Goal: Information Seeking & Learning: Find contact information

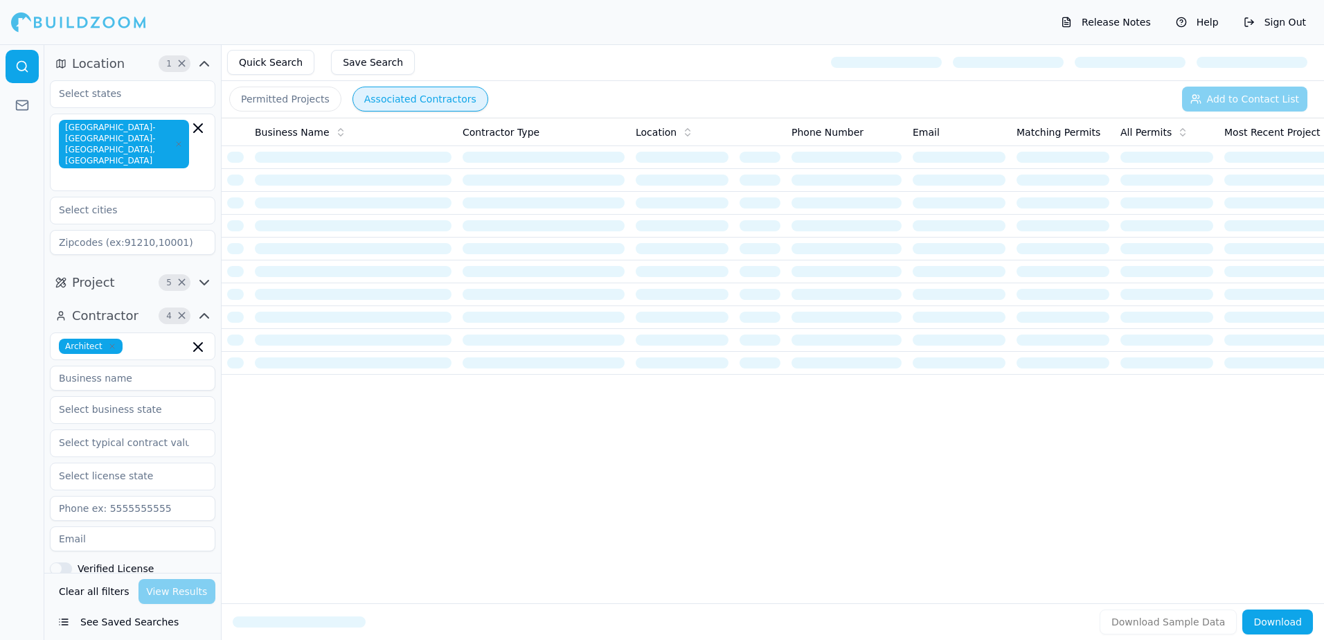
click at [272, 100] on button "Permitted Projects" at bounding box center [285, 99] width 112 height 25
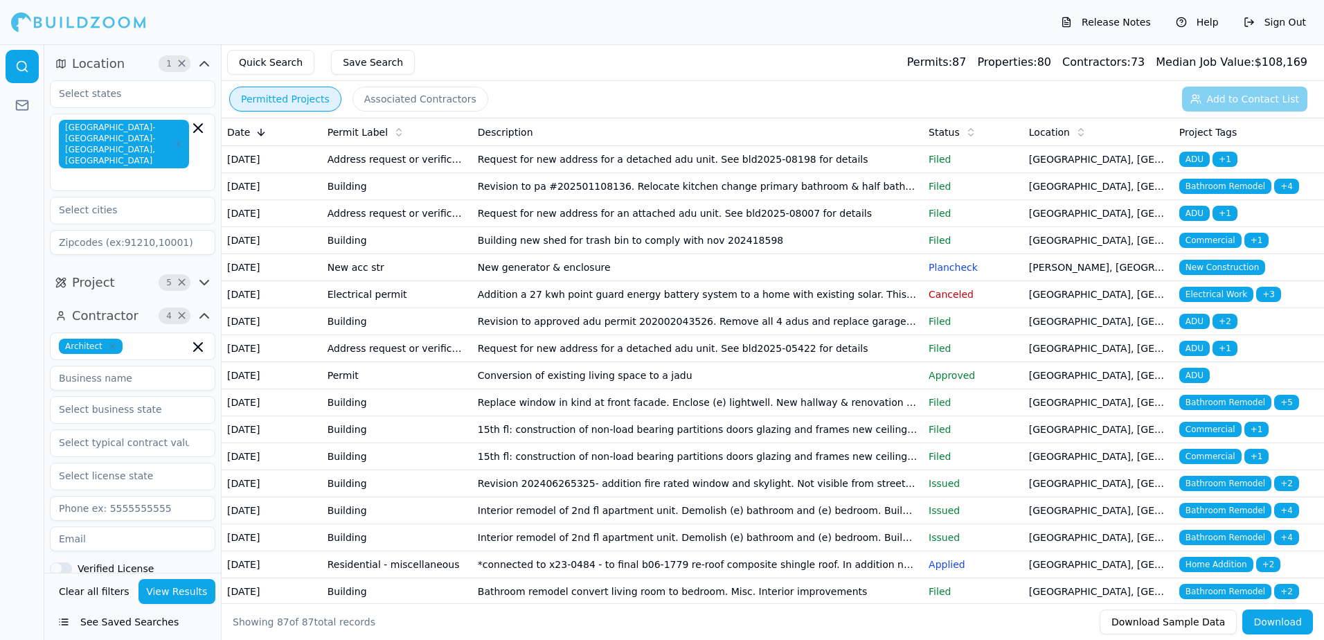
drag, startPoint x: 827, startPoint y: 105, endPoint x: 1092, endPoint y: 627, distance: 586.2
click at [1092, 44] on main "Quick Search Save Search Permits: 87 Properties: 80 Contractors: 73 Median Job …" at bounding box center [794, 44] width 1059 height 0
drag, startPoint x: 1092, startPoint y: 627, endPoint x: 1003, endPoint y: 512, distance: 145.1
click at [806, 19] on div "Release Notes Help Sign Out" at bounding box center [662, 22] width 1324 height 44
click at [1187, 158] on span "ADU" at bounding box center [1194, 159] width 30 height 15
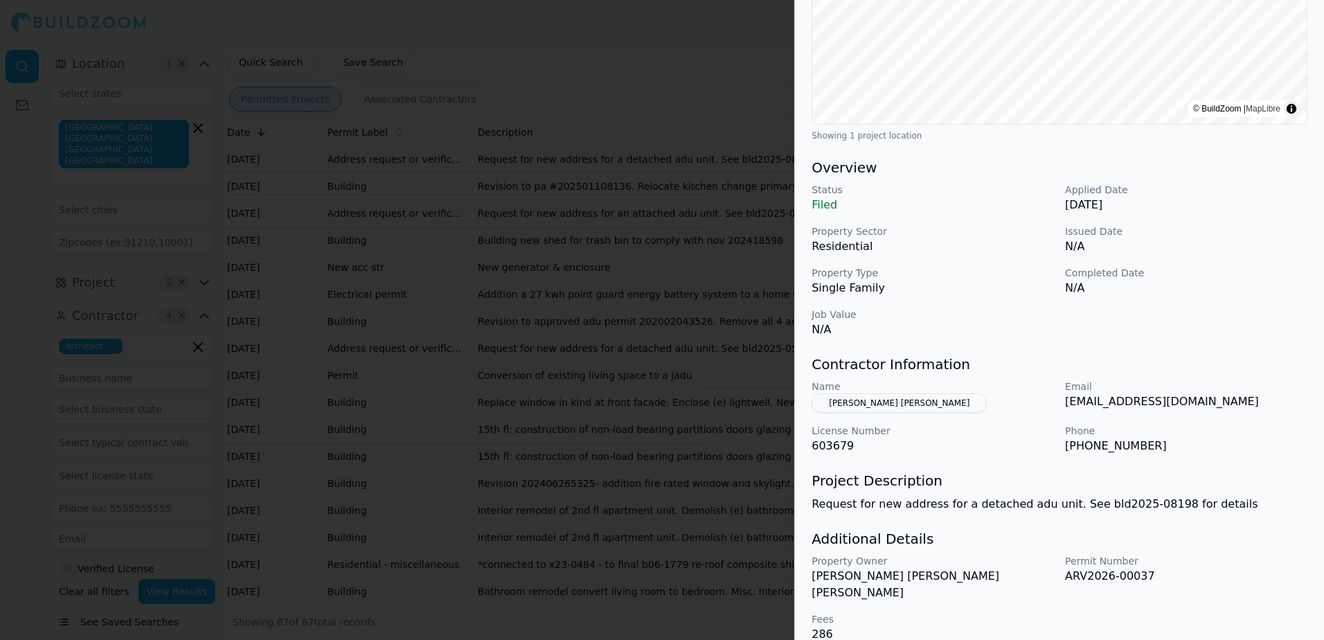
scroll to position [280, 0]
click at [873, 401] on button "[PERSON_NAME] [PERSON_NAME]" at bounding box center [899, 400] width 175 height 19
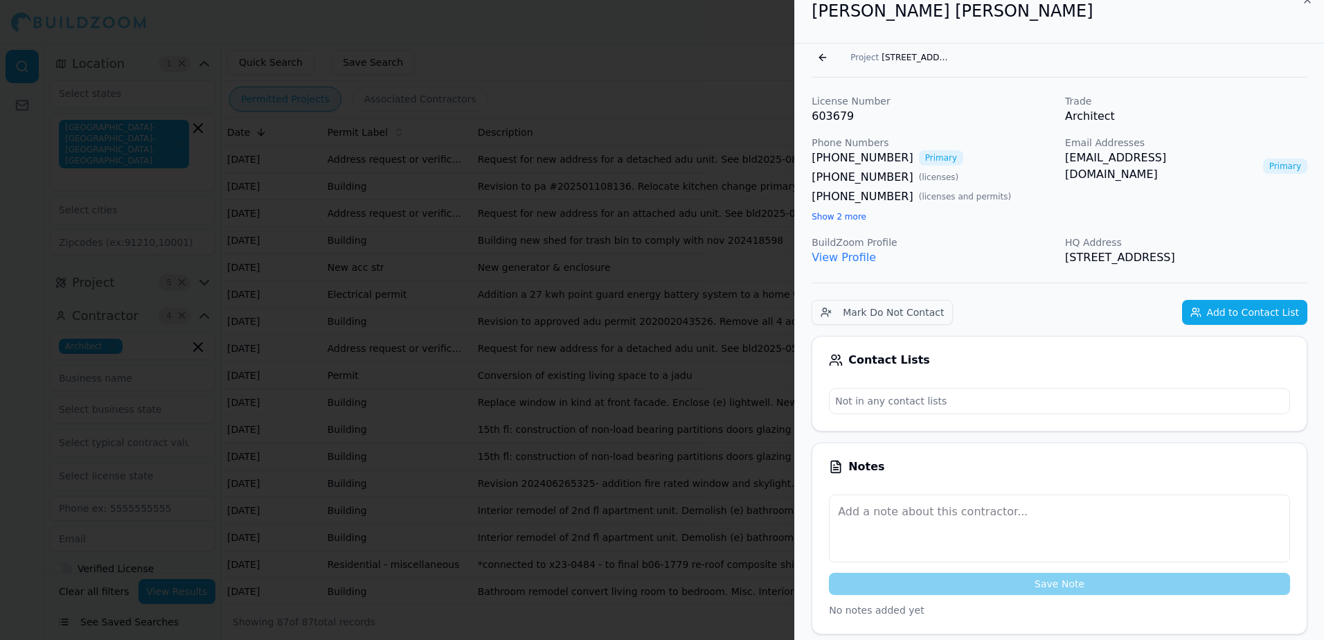
scroll to position [0, 0]
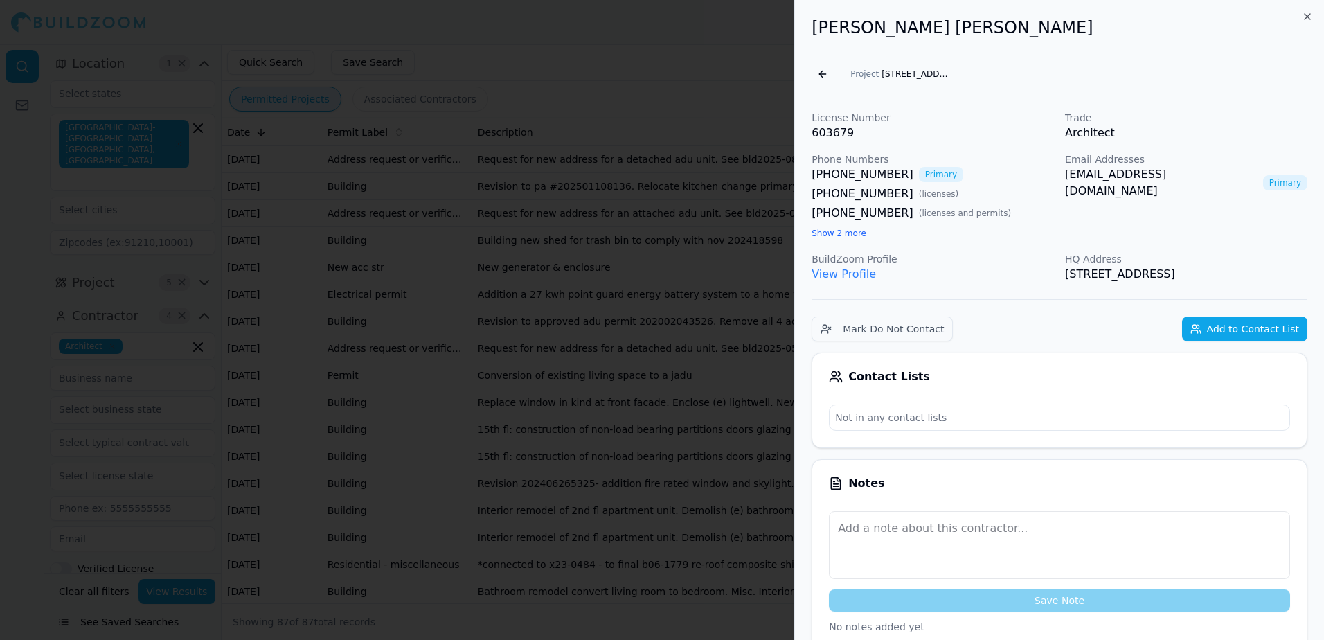
click at [1107, 174] on link "[EMAIL_ADDRESS][DOMAIN_NAME]" at bounding box center [1161, 182] width 192 height 33
click at [760, 25] on div at bounding box center [662, 320] width 1324 height 640
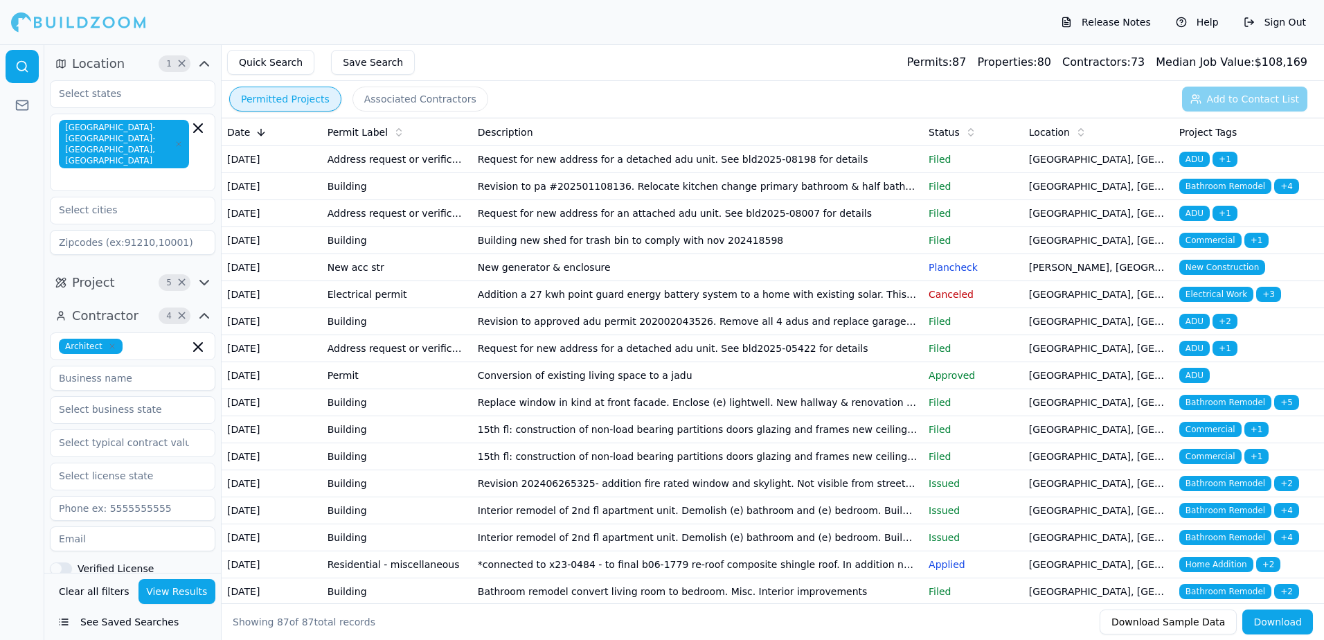
click at [1221, 189] on span "Bathroom Remodel" at bounding box center [1225, 186] width 92 height 15
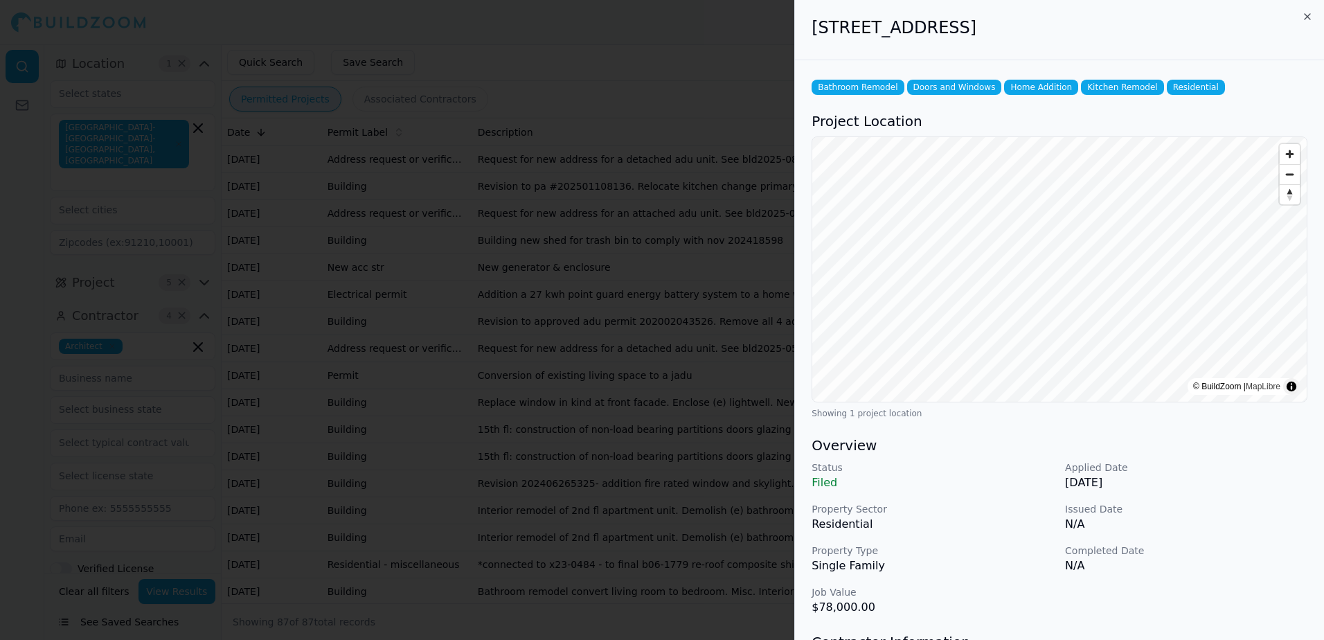
click at [670, 17] on div at bounding box center [662, 320] width 1324 height 640
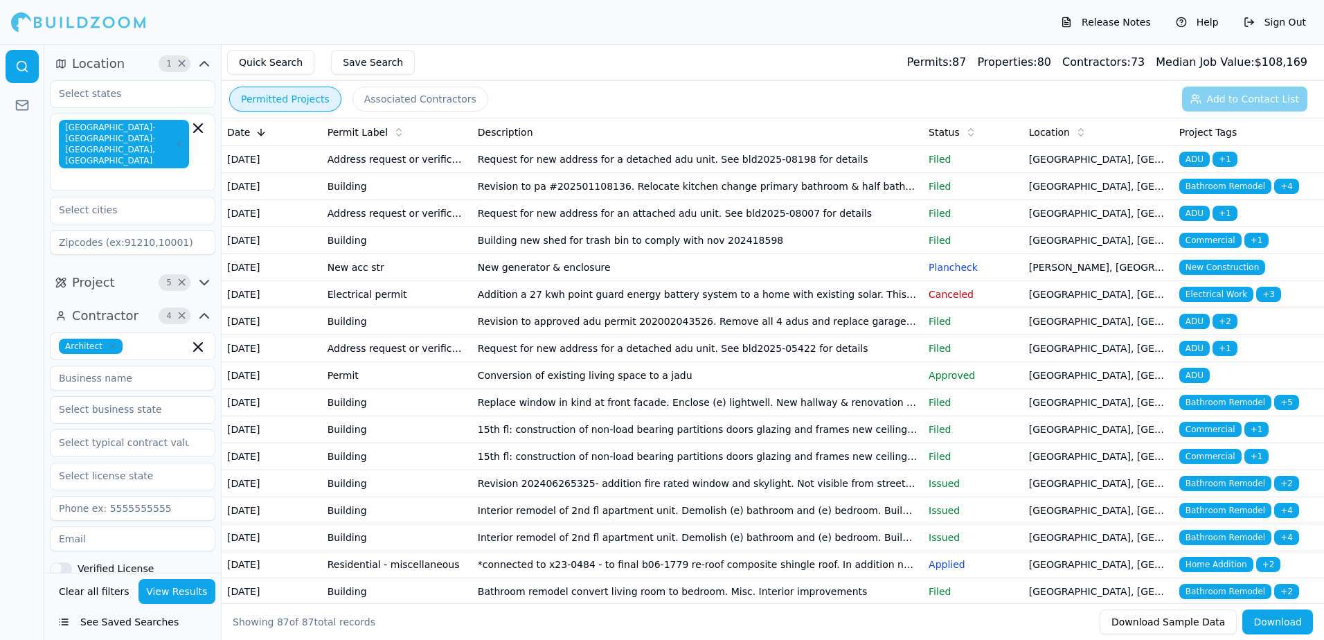
click at [1218, 193] on span "Bathroom Remodel" at bounding box center [1225, 186] width 92 height 15
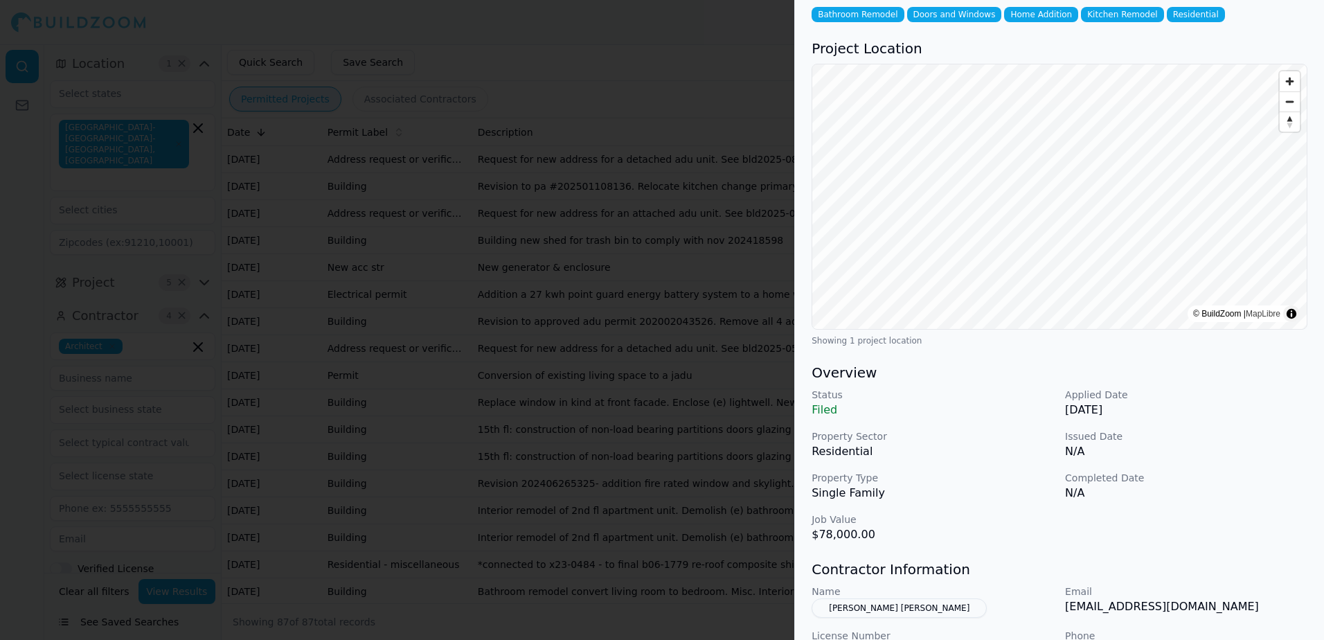
scroll to position [138, 0]
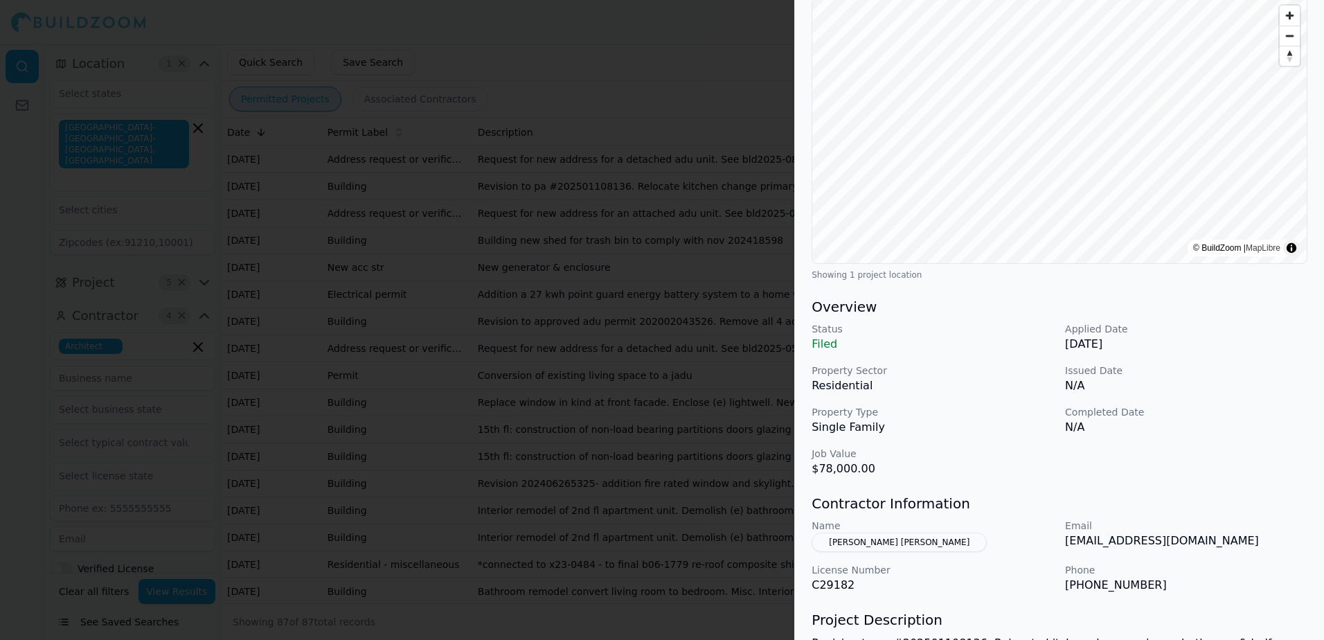
click at [872, 544] on button "[PERSON_NAME] [PERSON_NAME]" at bounding box center [899, 541] width 175 height 19
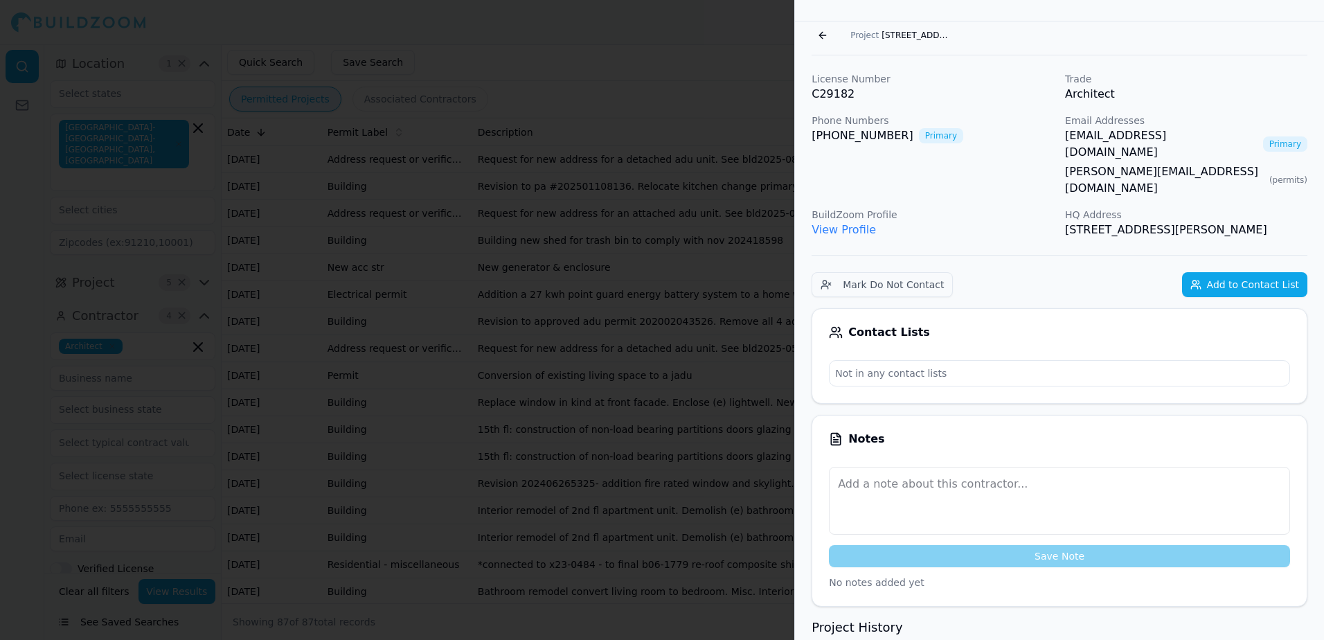
scroll to position [34, 0]
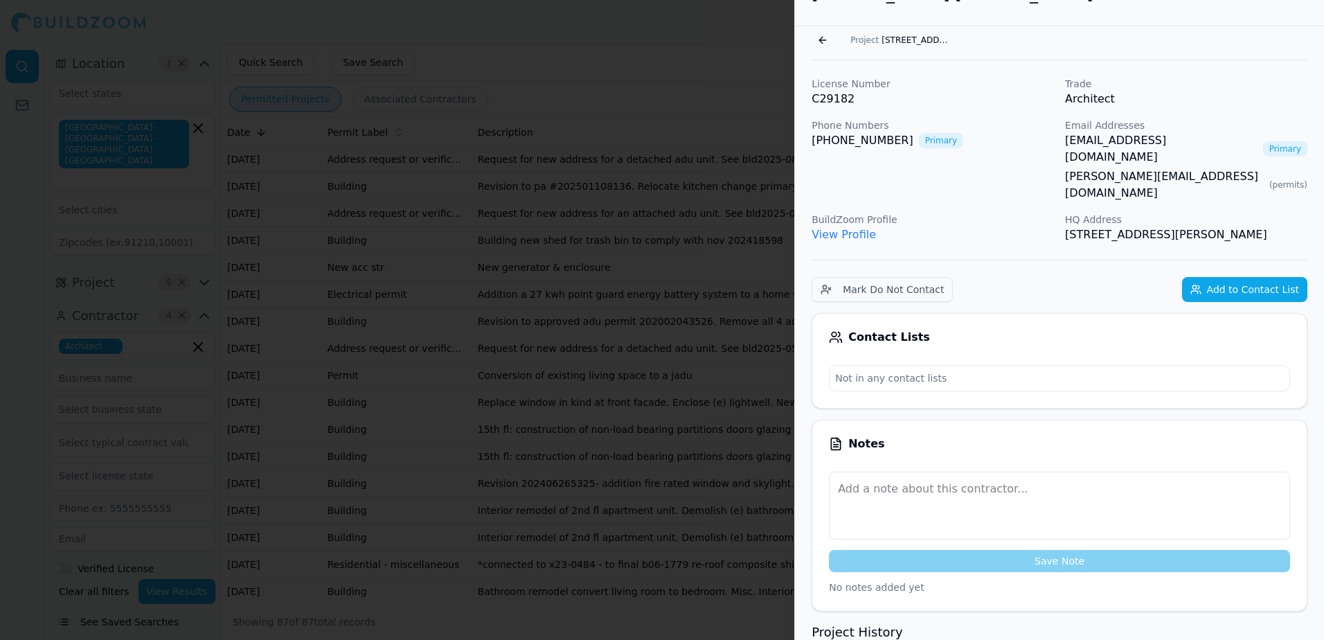
click at [1070, 138] on link "[EMAIL_ADDRESS][DOMAIN_NAME]" at bounding box center [1161, 148] width 192 height 33
click at [1166, 40] on div "Go back Project [STREET_ADDRESS]" at bounding box center [1060, 40] width 496 height 22
click at [818, 39] on button "Go back" at bounding box center [823, 40] width 22 height 22
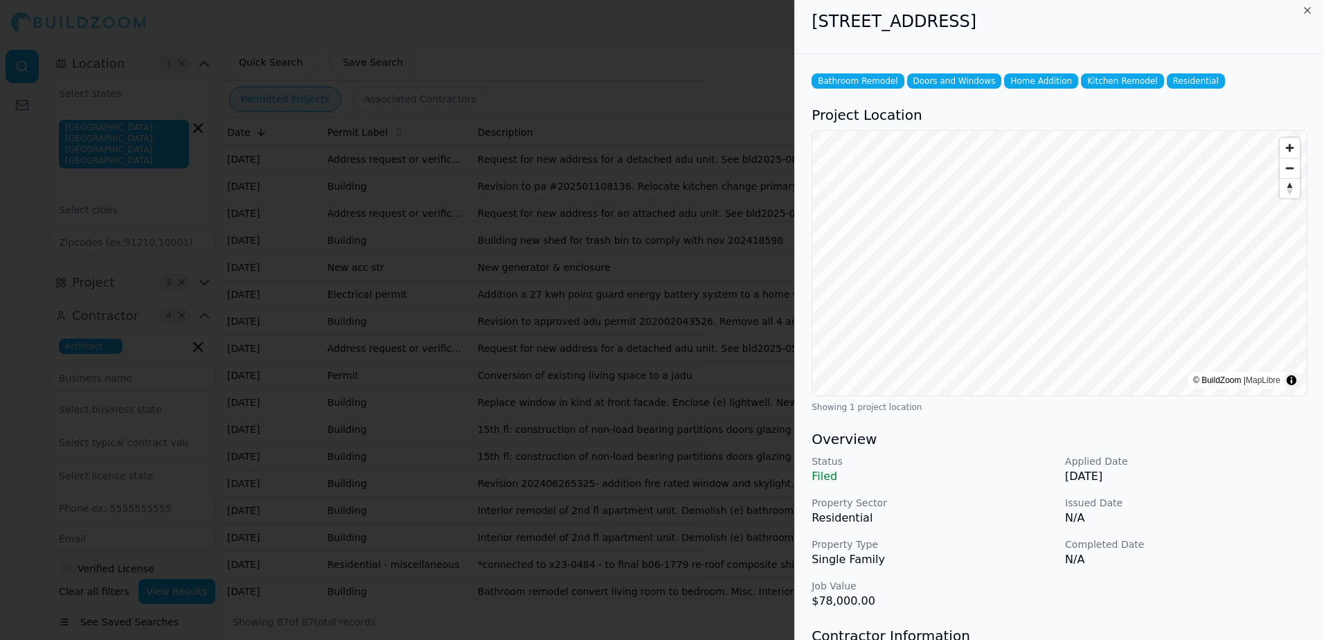
scroll to position [0, 0]
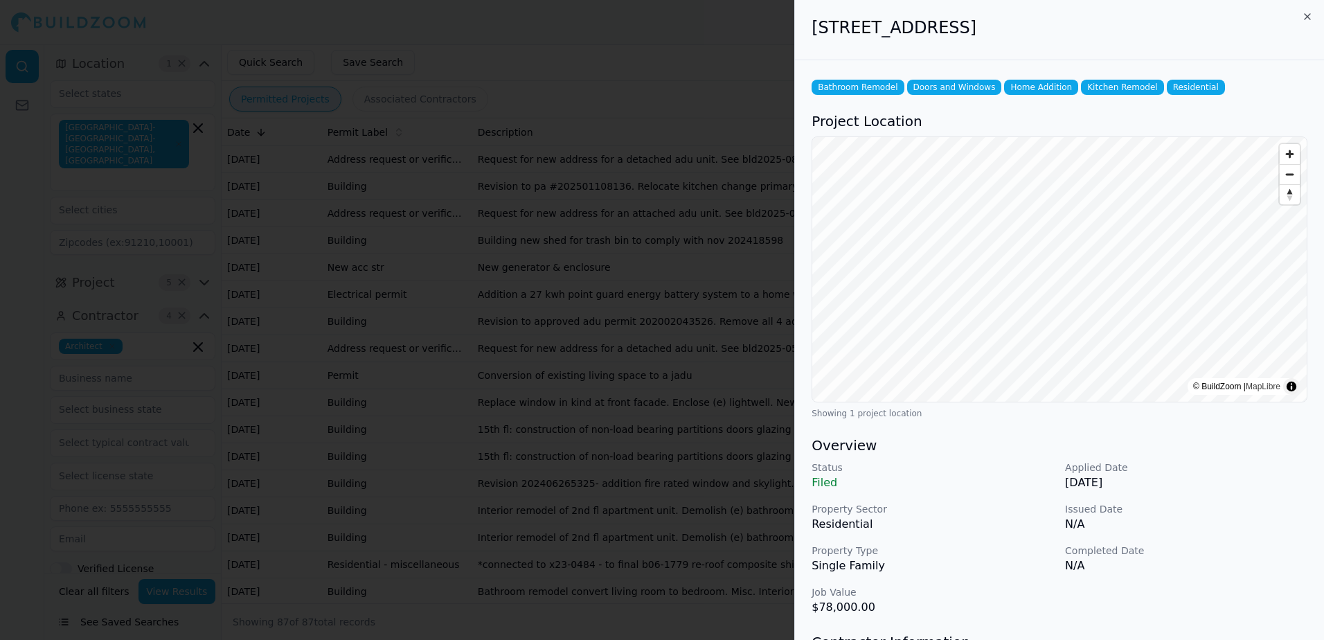
drag, startPoint x: 814, startPoint y: 30, endPoint x: 1154, endPoint y: 20, distance: 340.1
click at [1154, 20] on h2 "[STREET_ADDRESS]" at bounding box center [1060, 28] width 496 height 22
drag, startPoint x: 1154, startPoint y: 20, endPoint x: 1080, endPoint y: 30, distance: 74.0
copy h2 "[STREET_ADDRESS]"
click at [703, 80] on div at bounding box center [662, 320] width 1324 height 640
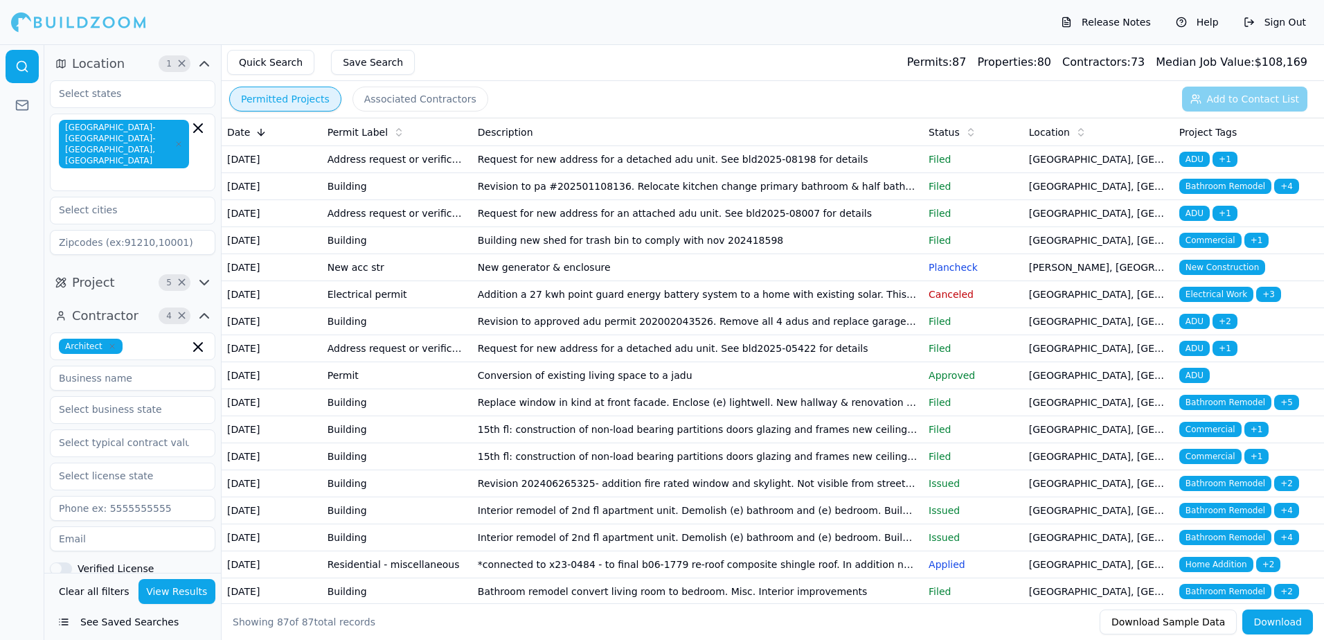
click at [1194, 221] on span "ADU" at bounding box center [1194, 213] width 30 height 15
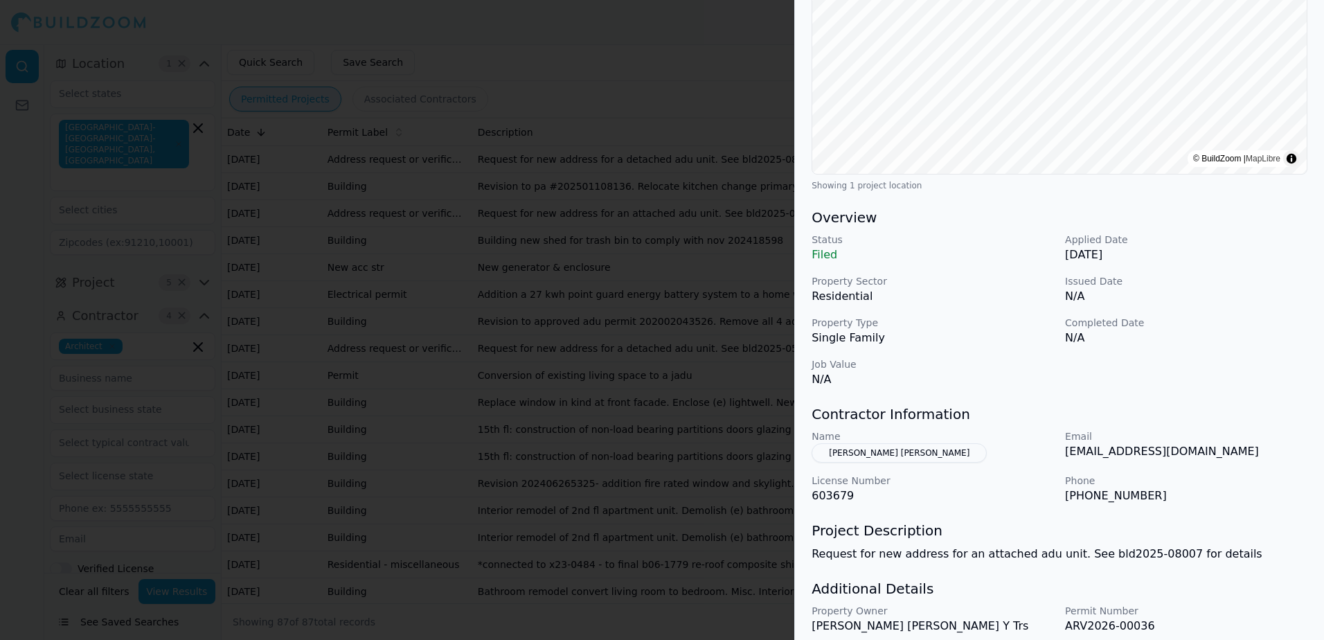
scroll to position [280, 0]
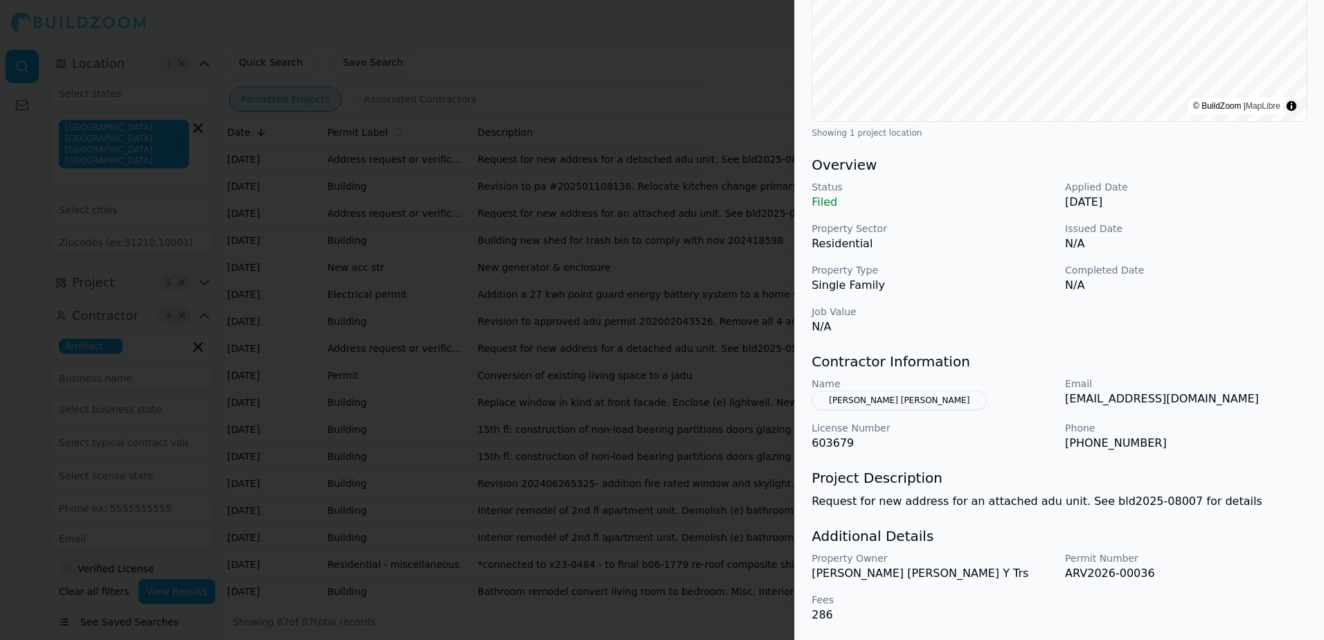
click at [879, 403] on button "[PERSON_NAME] [PERSON_NAME]" at bounding box center [899, 400] width 175 height 19
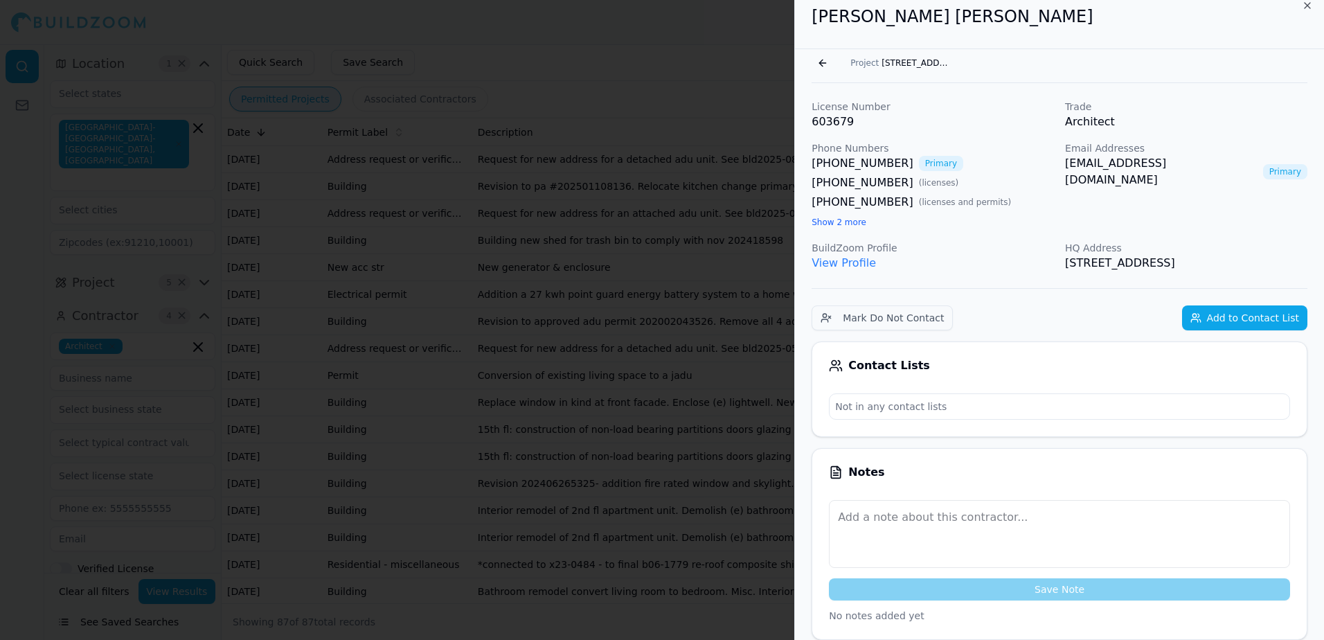
scroll to position [0, 0]
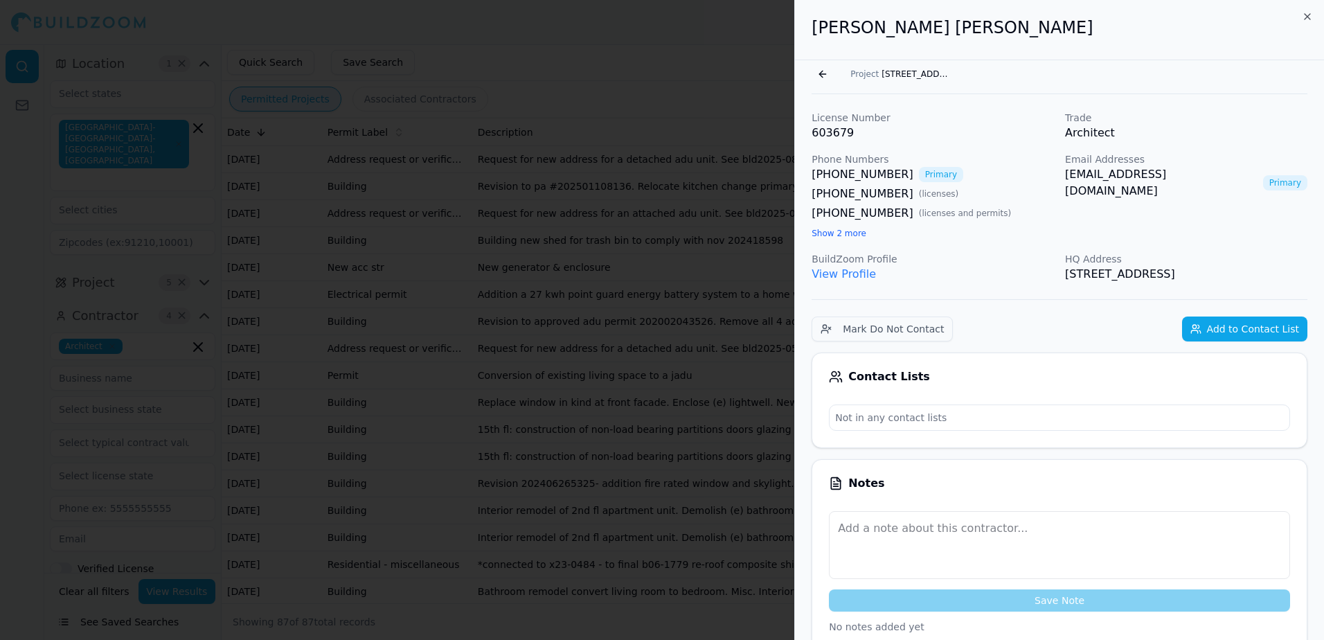
click at [1108, 174] on link "[EMAIL_ADDRESS][DOMAIN_NAME]" at bounding box center [1161, 182] width 192 height 33
click at [998, 25] on h2 "[PERSON_NAME] [PERSON_NAME]" at bounding box center [1060, 28] width 496 height 22
click at [823, 73] on button "Go back" at bounding box center [823, 74] width 22 height 22
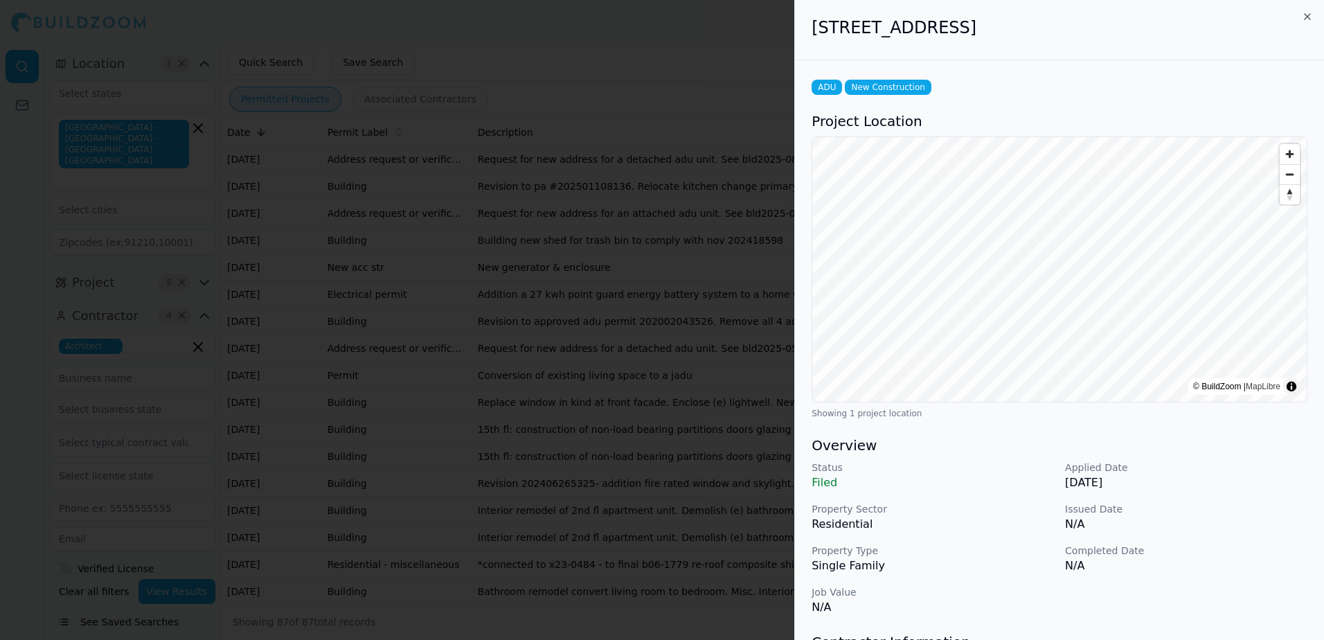
drag, startPoint x: 809, startPoint y: 26, endPoint x: 1117, endPoint y: 33, distance: 307.5
click at [1117, 33] on div "[STREET_ADDRESS]" at bounding box center [1059, 30] width 529 height 60
drag, startPoint x: 1117, startPoint y: 33, endPoint x: 1040, endPoint y: 33, distance: 76.9
copy h2 "[STREET_ADDRESS]"
click at [758, 50] on div at bounding box center [662, 320] width 1324 height 640
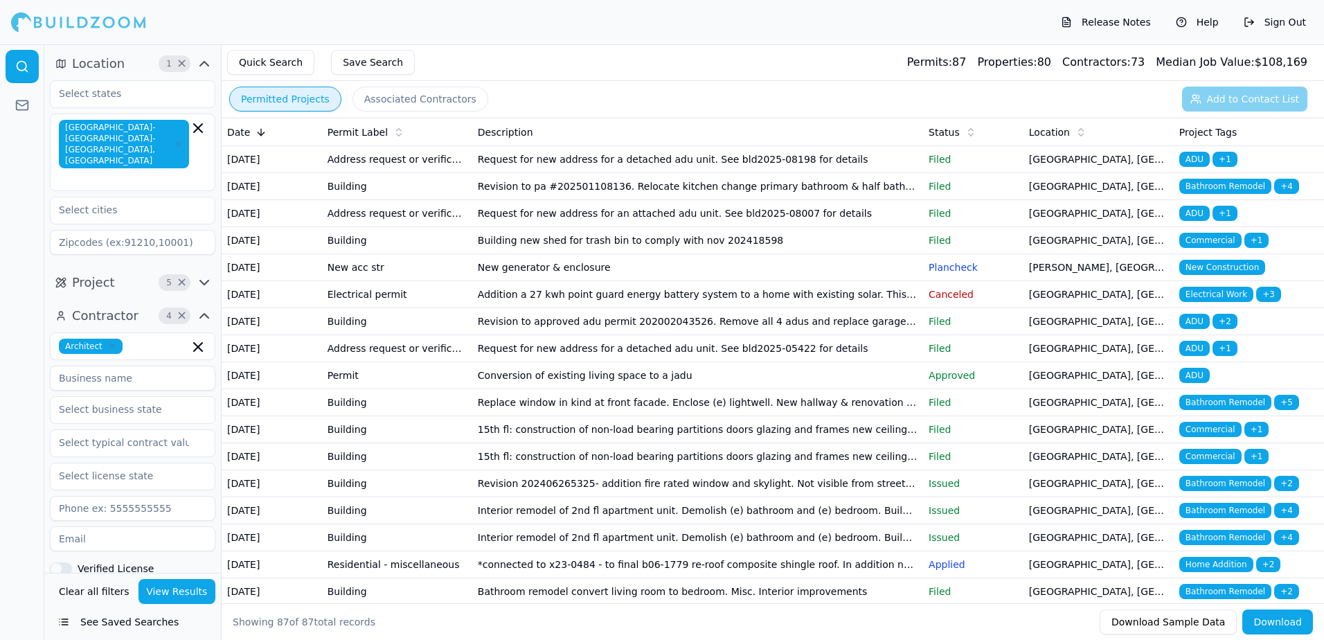
click at [1206, 275] on span "New Construction" at bounding box center [1222, 267] width 86 height 15
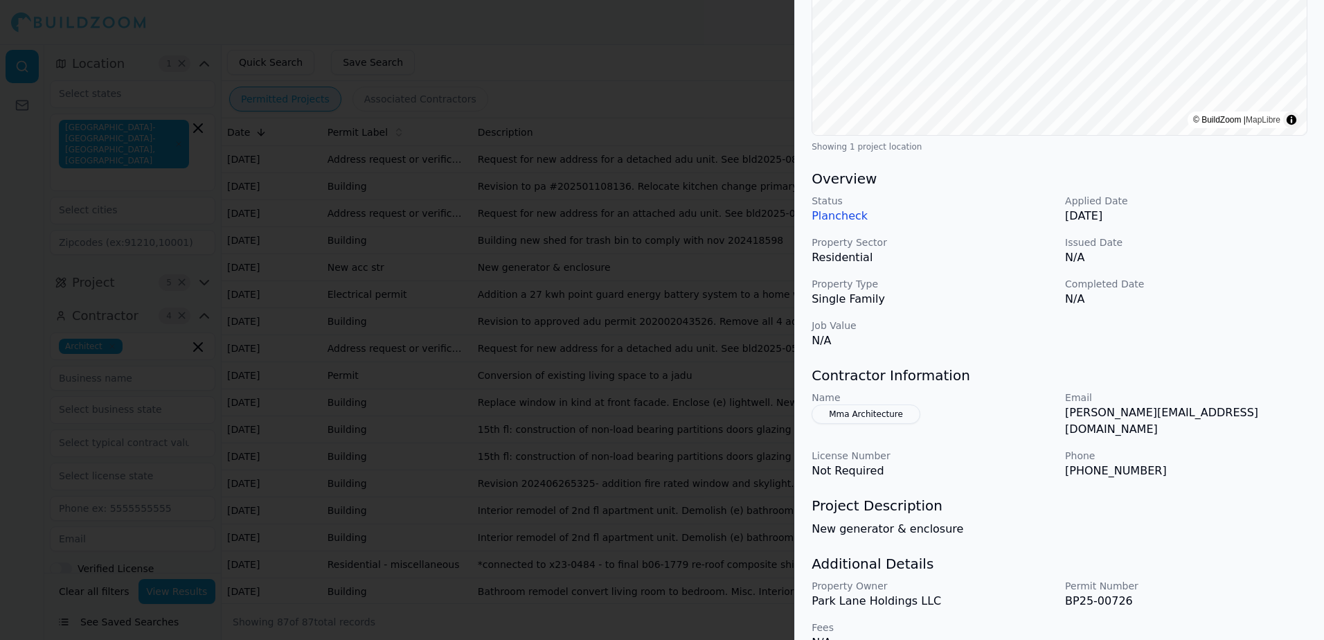
scroll to position [280, 0]
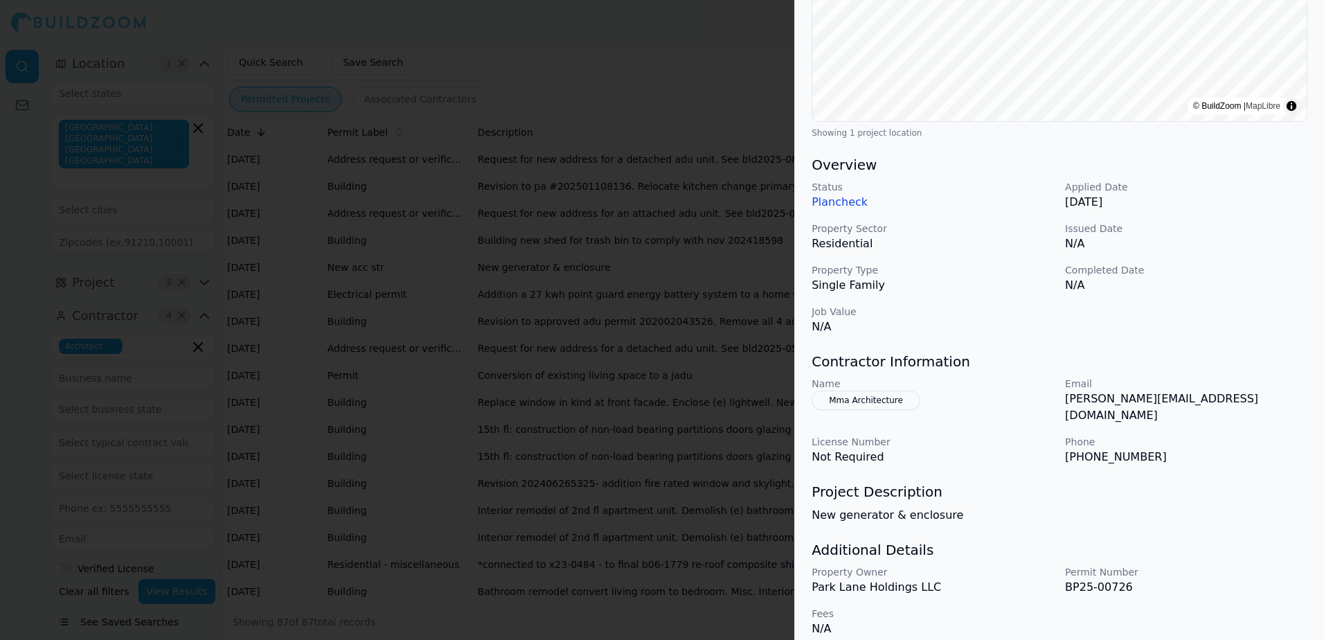
click at [751, 57] on div at bounding box center [662, 320] width 1324 height 640
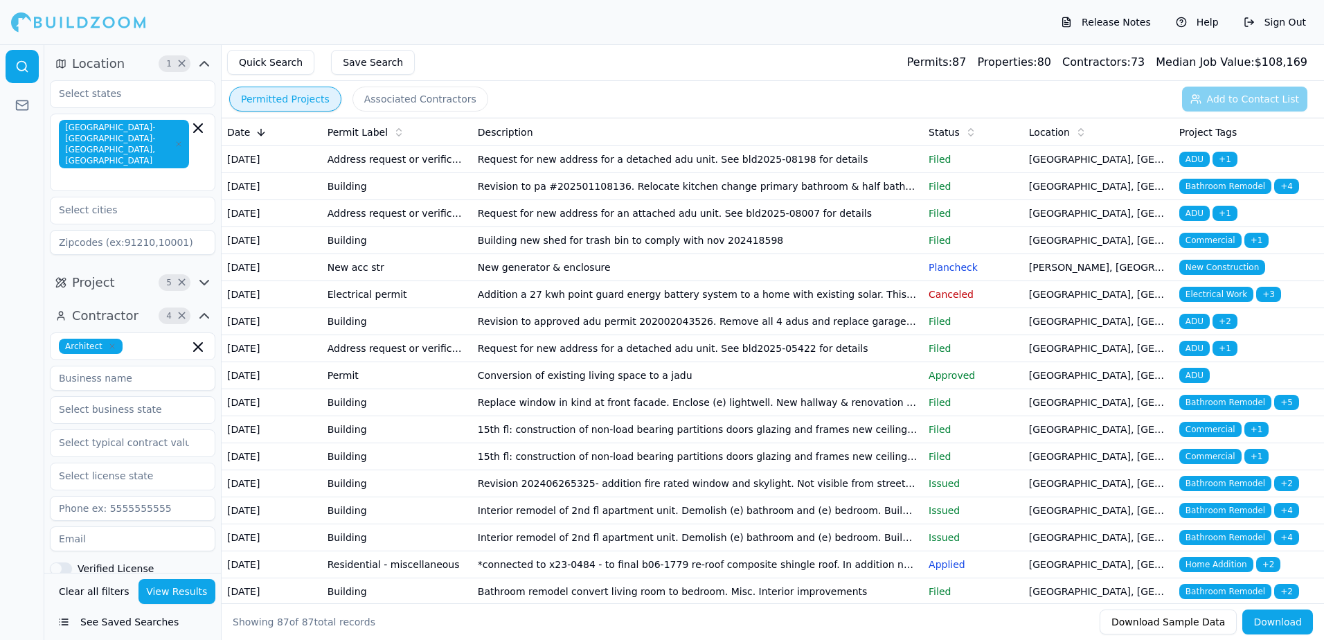
click at [1200, 329] on span "ADU" at bounding box center [1194, 321] width 30 height 15
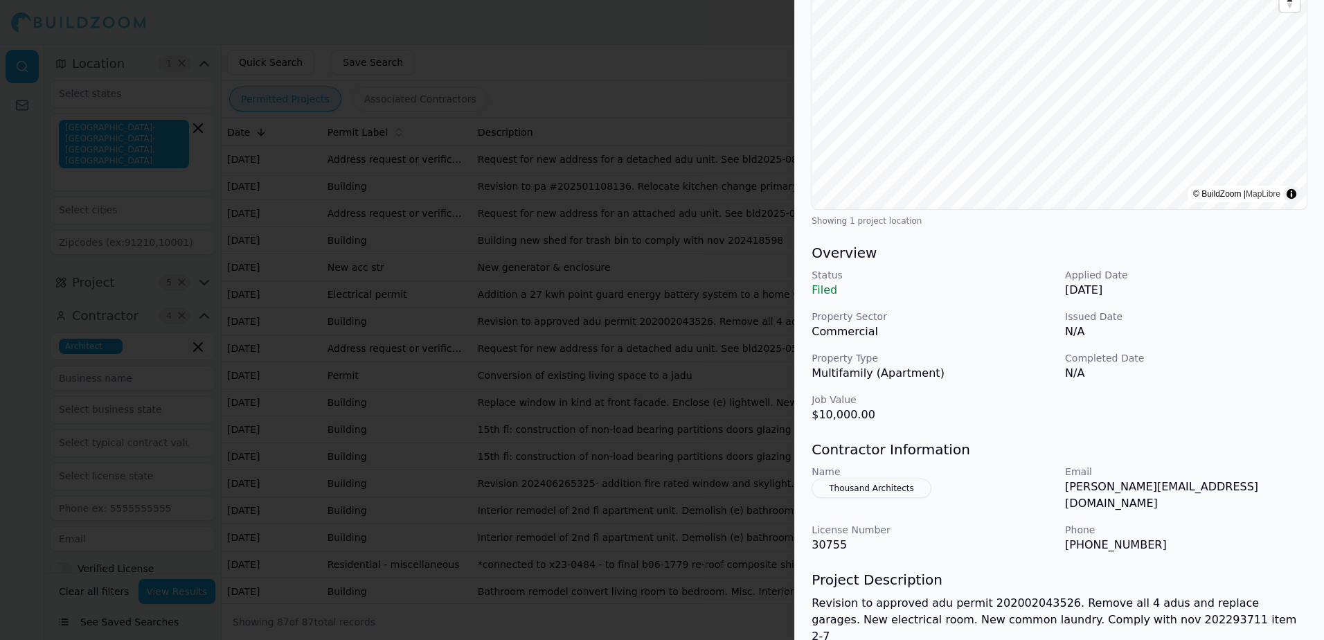
scroll to position [208, 0]
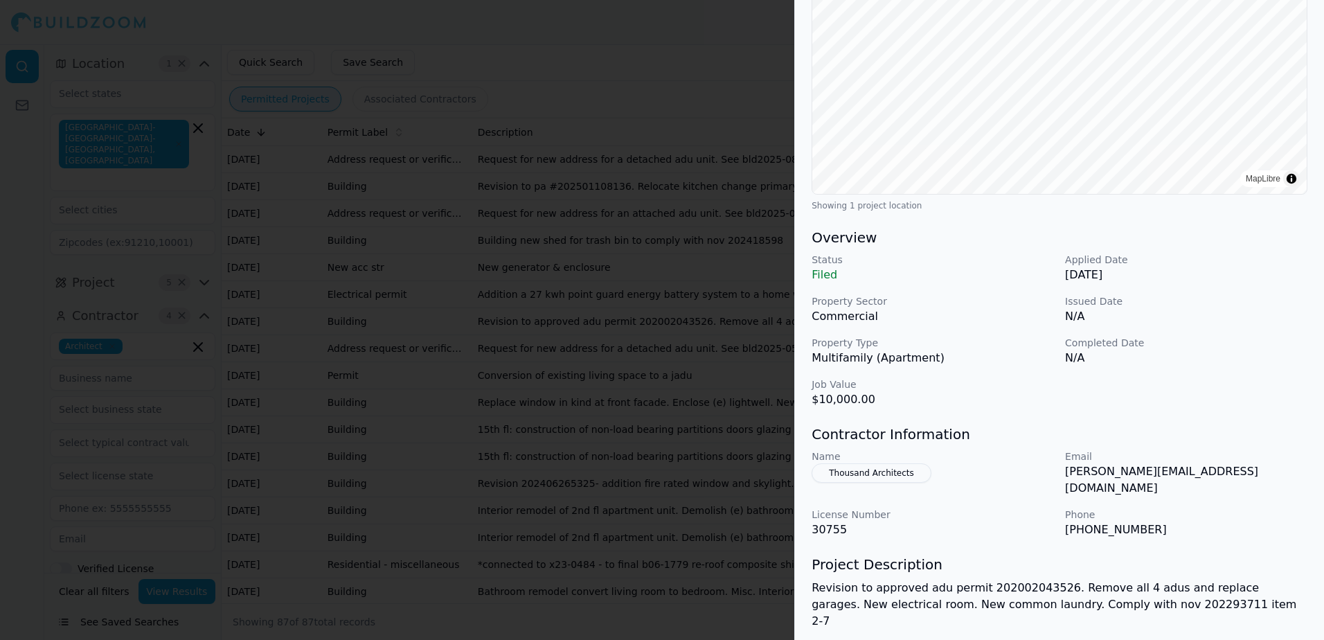
click at [764, 75] on div at bounding box center [662, 320] width 1324 height 640
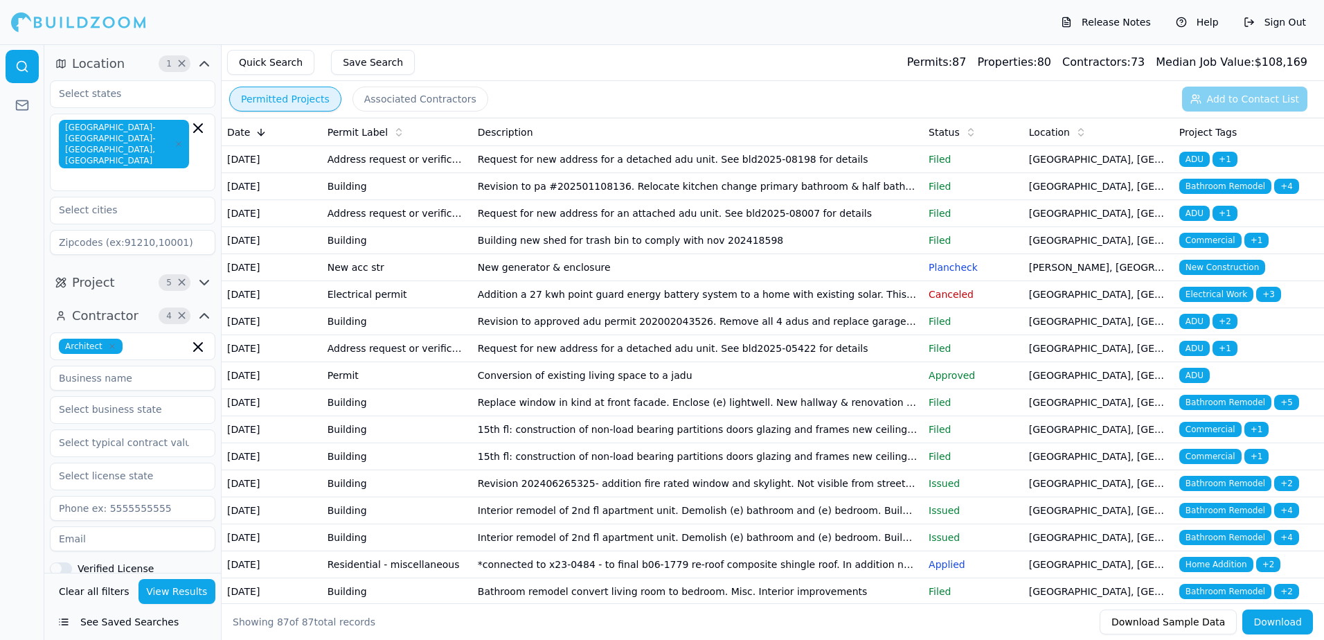
click at [1192, 329] on span "ADU" at bounding box center [1194, 321] width 30 height 15
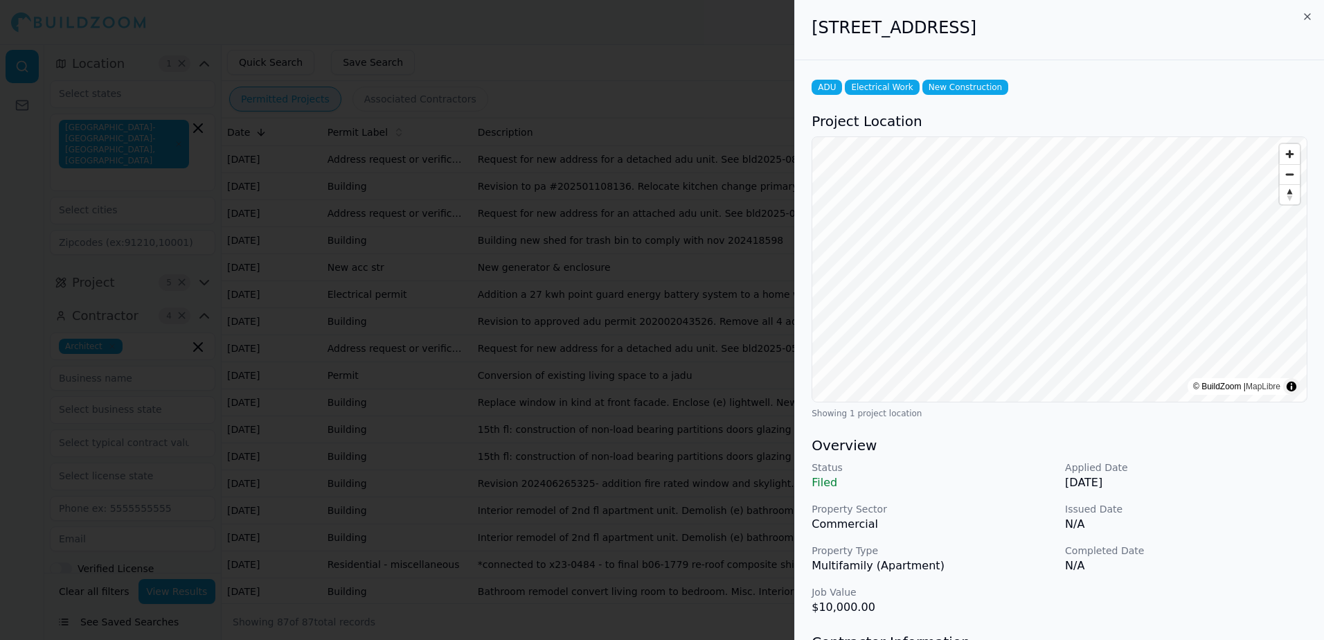
scroll to position [138, 0]
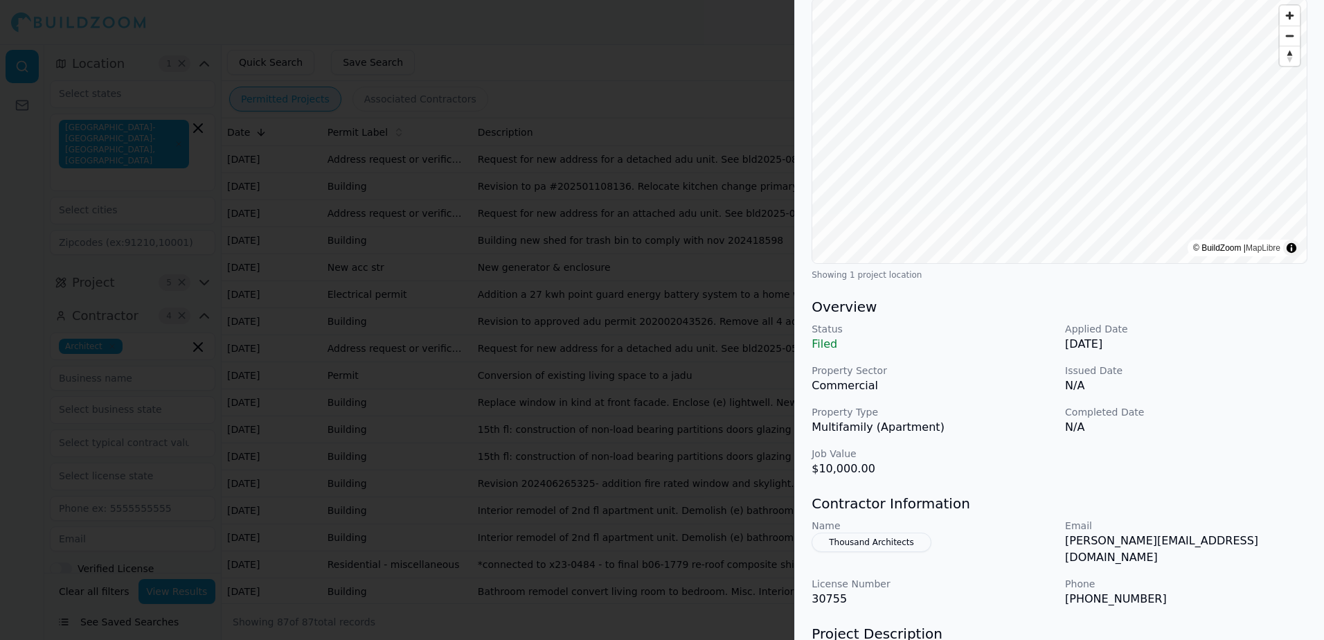
click at [740, 43] on div at bounding box center [662, 320] width 1324 height 640
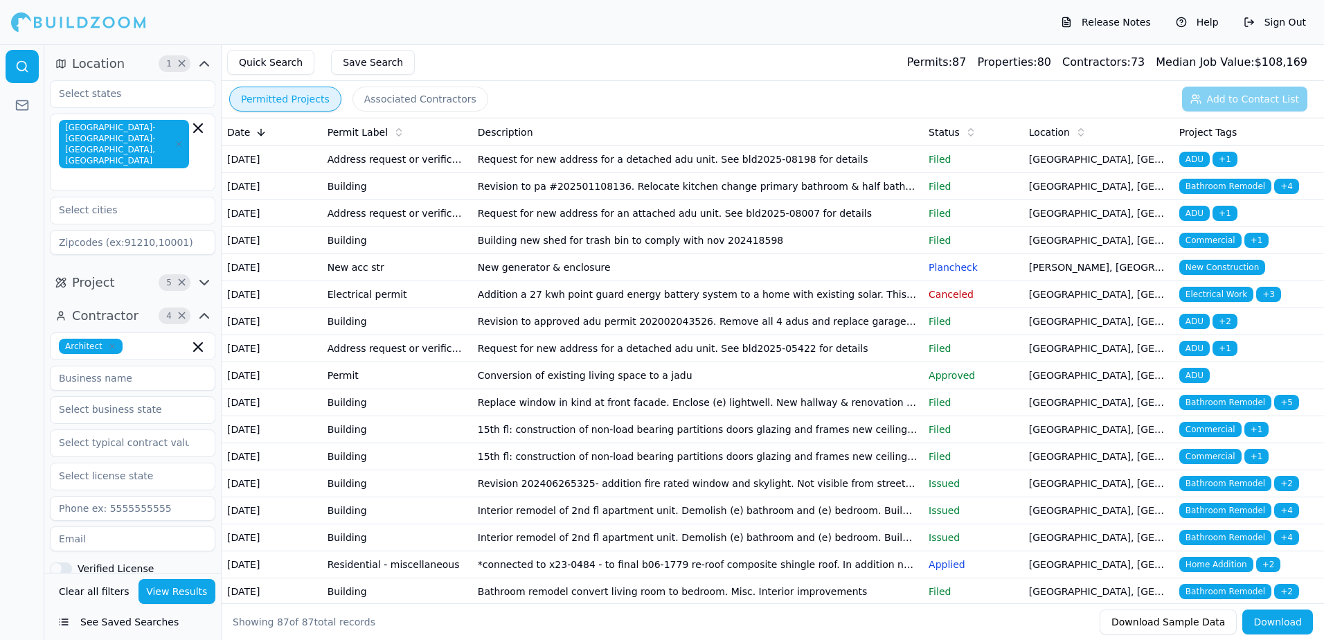
click at [538, 389] on td "Conversion of existing living space to a jadu" at bounding box center [697, 375] width 451 height 27
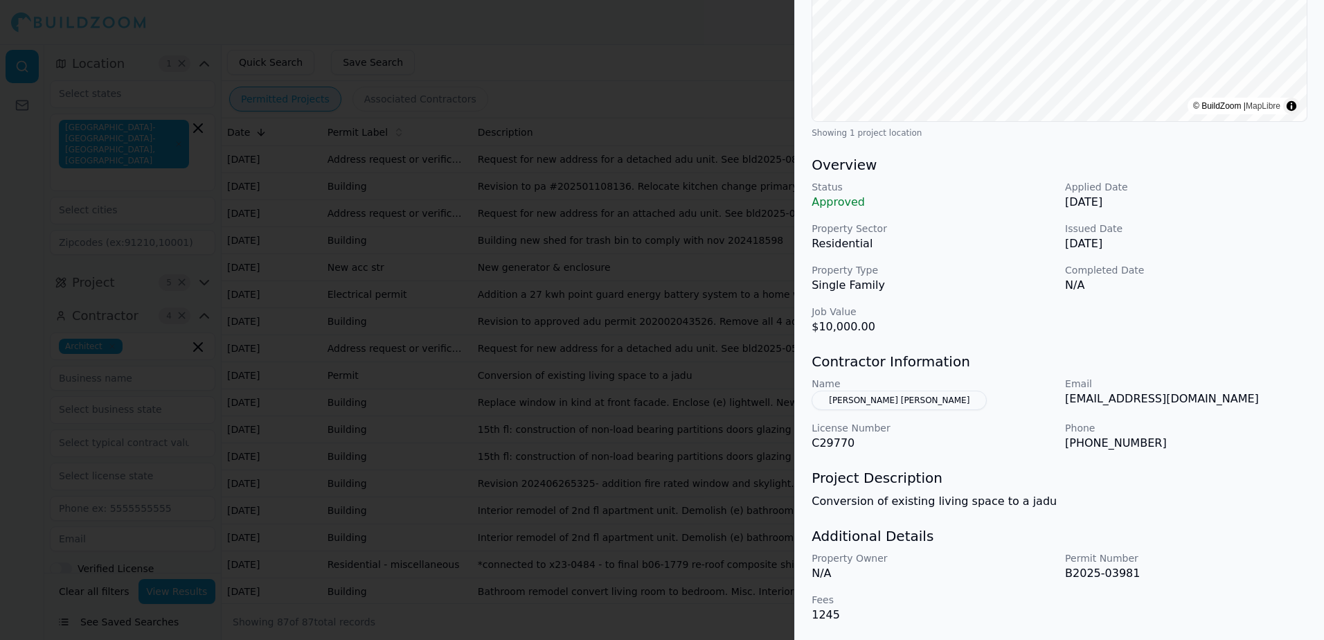
scroll to position [142, 0]
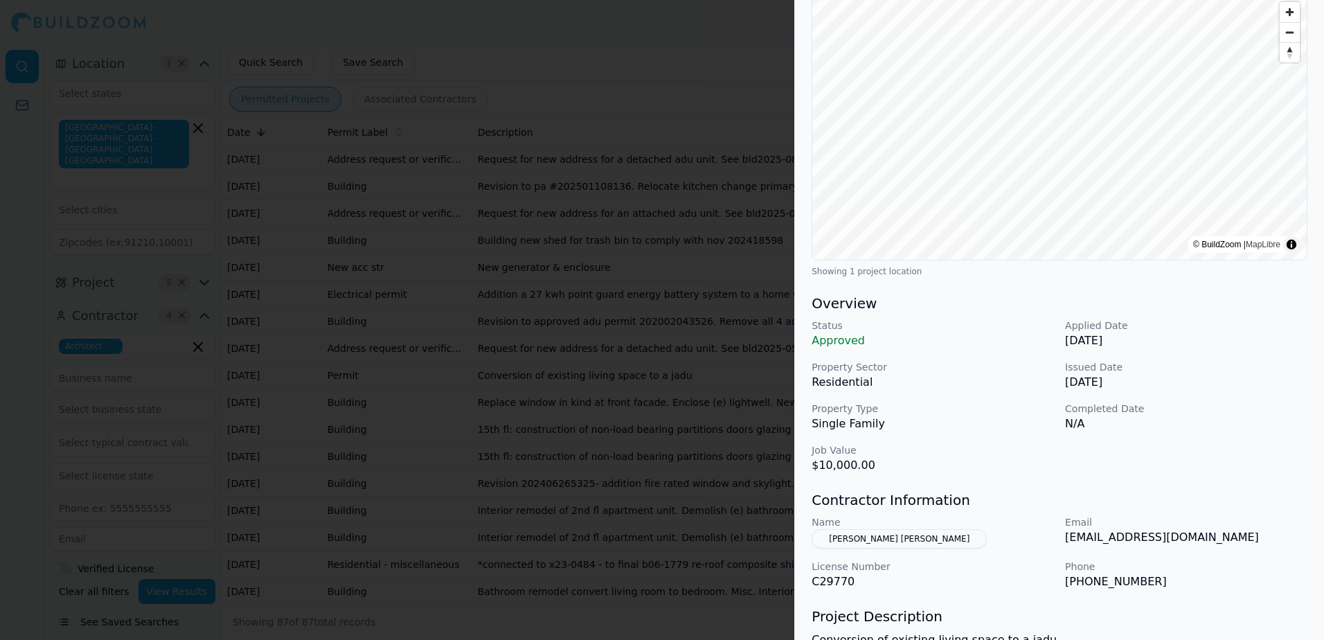
click at [876, 537] on button "[PERSON_NAME] [PERSON_NAME]" at bounding box center [899, 538] width 175 height 19
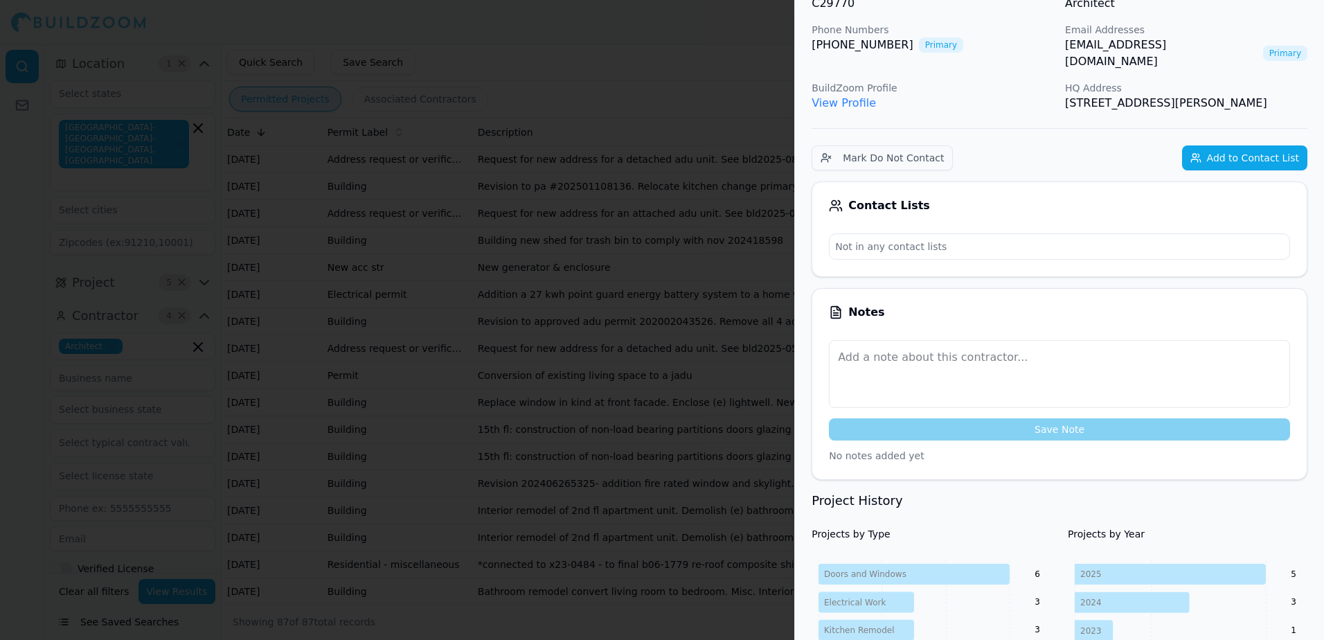
scroll to position [107, 0]
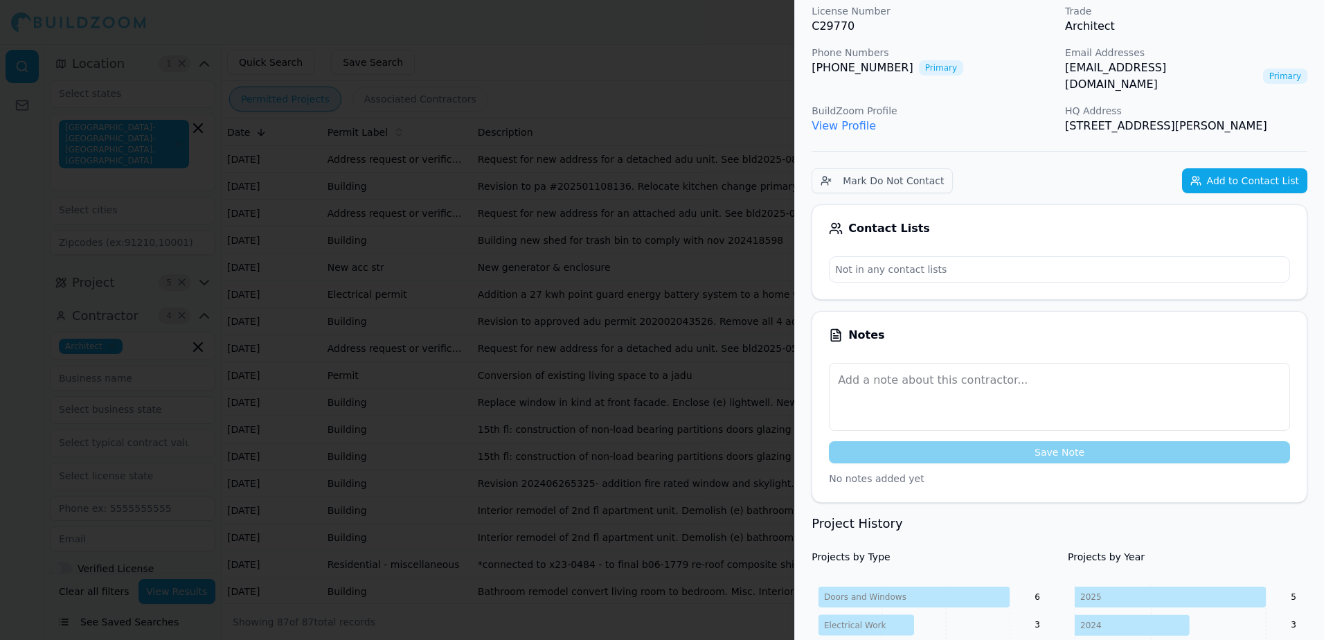
click at [854, 119] on link "View Profile" at bounding box center [844, 125] width 64 height 13
click at [1099, 69] on link "[EMAIL_ADDRESS][DOMAIN_NAME]" at bounding box center [1161, 76] width 192 height 33
click at [963, 19] on p "C29770" at bounding box center [933, 26] width 242 height 17
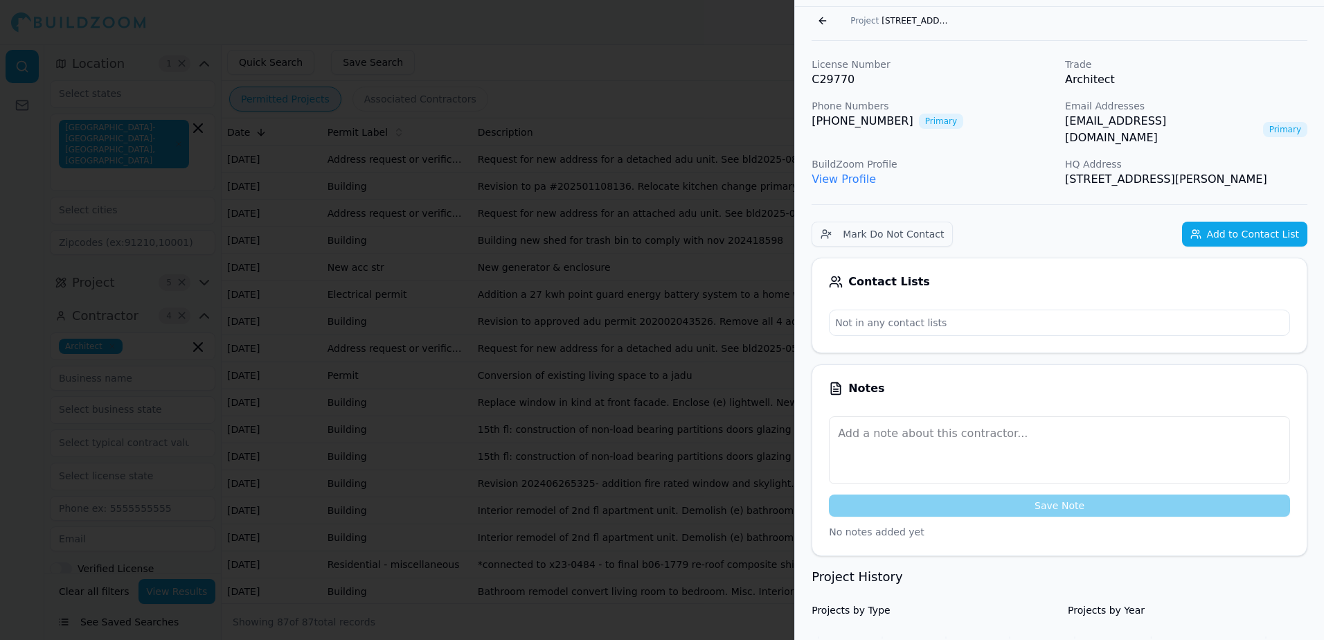
scroll to position [0, 0]
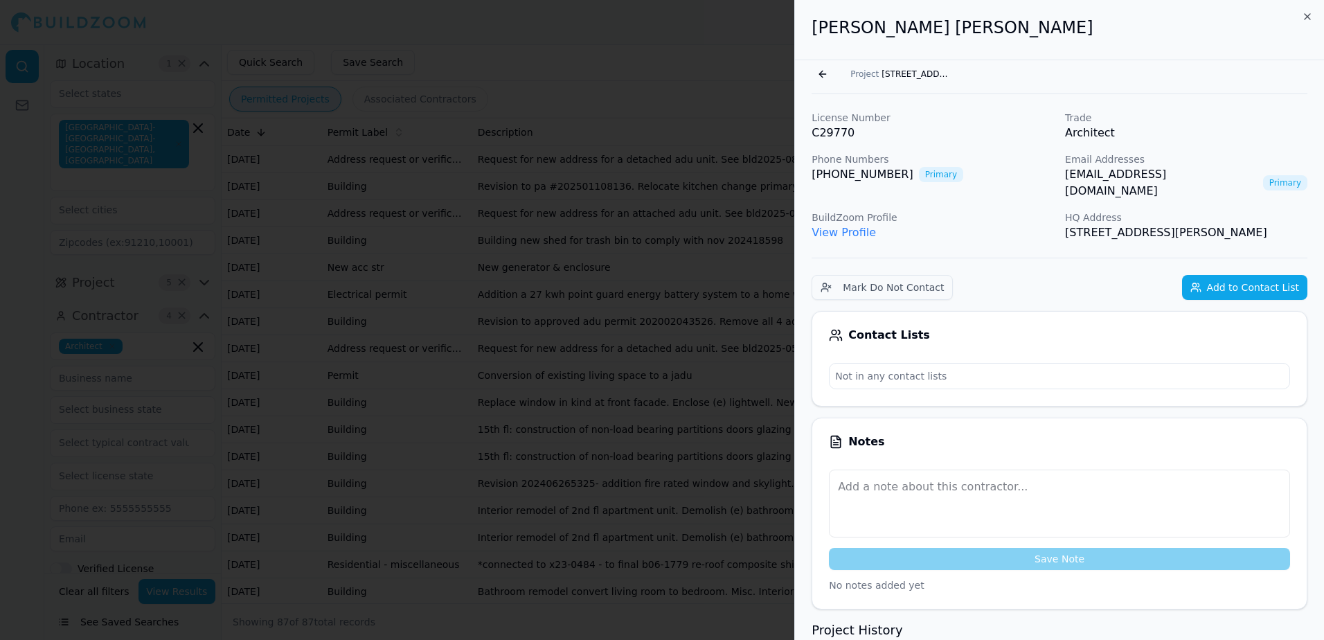
click at [821, 72] on button "Go back" at bounding box center [823, 74] width 22 height 22
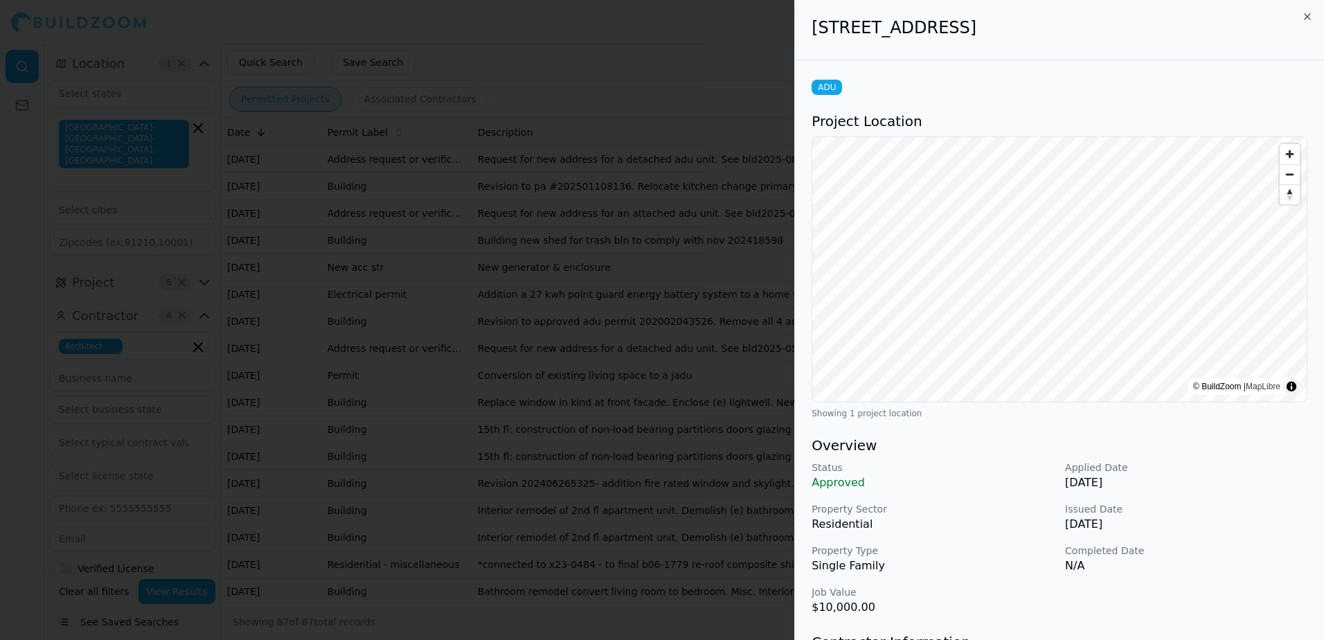
drag, startPoint x: 807, startPoint y: 26, endPoint x: 1075, endPoint y: 28, distance: 267.3
click at [1075, 28] on div "[STREET_ADDRESS]" at bounding box center [1059, 30] width 529 height 60
drag, startPoint x: 1075, startPoint y: 28, endPoint x: 1032, endPoint y: 29, distance: 42.3
copy h2 "[STREET_ADDRESS]"
click at [740, 62] on div at bounding box center [662, 320] width 1324 height 640
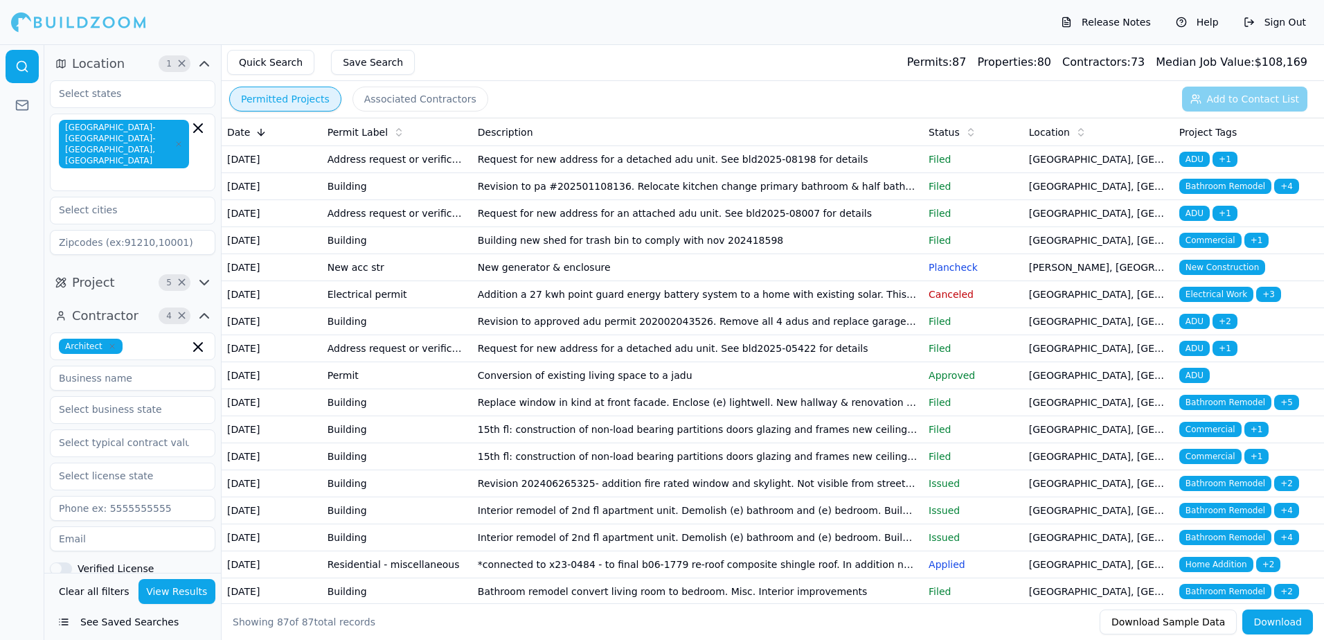
click at [1224, 410] on span "Bathroom Remodel" at bounding box center [1225, 402] width 92 height 15
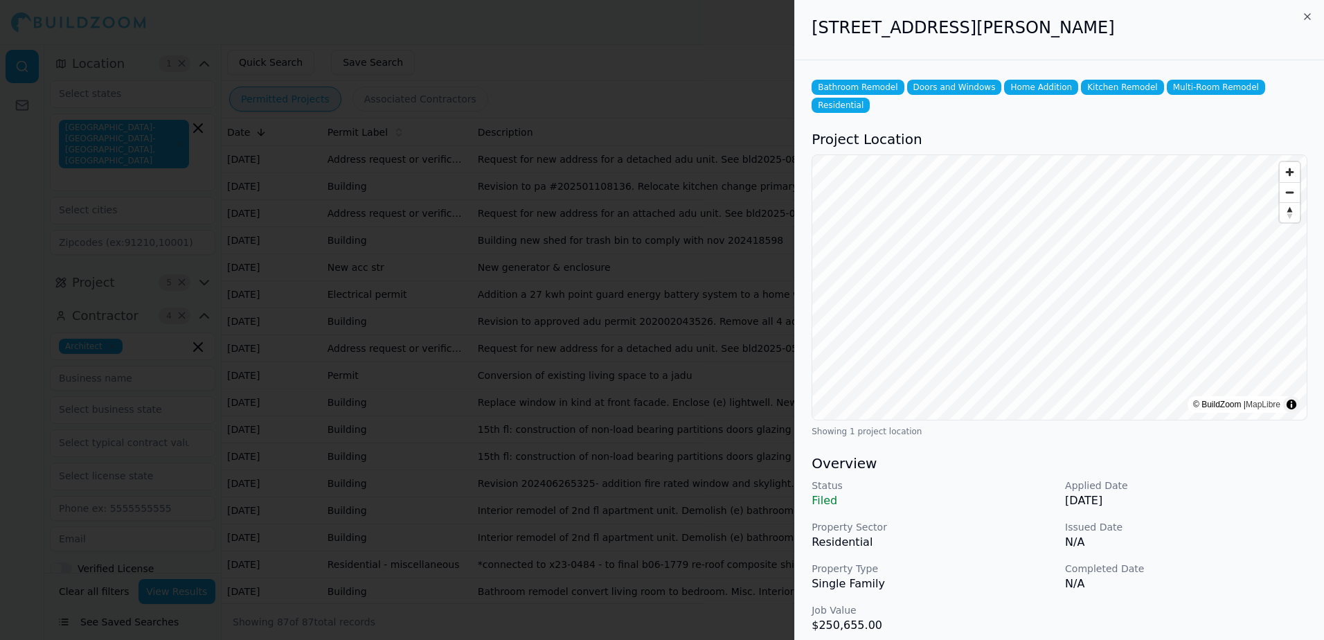
click at [705, 68] on div at bounding box center [662, 320] width 1324 height 640
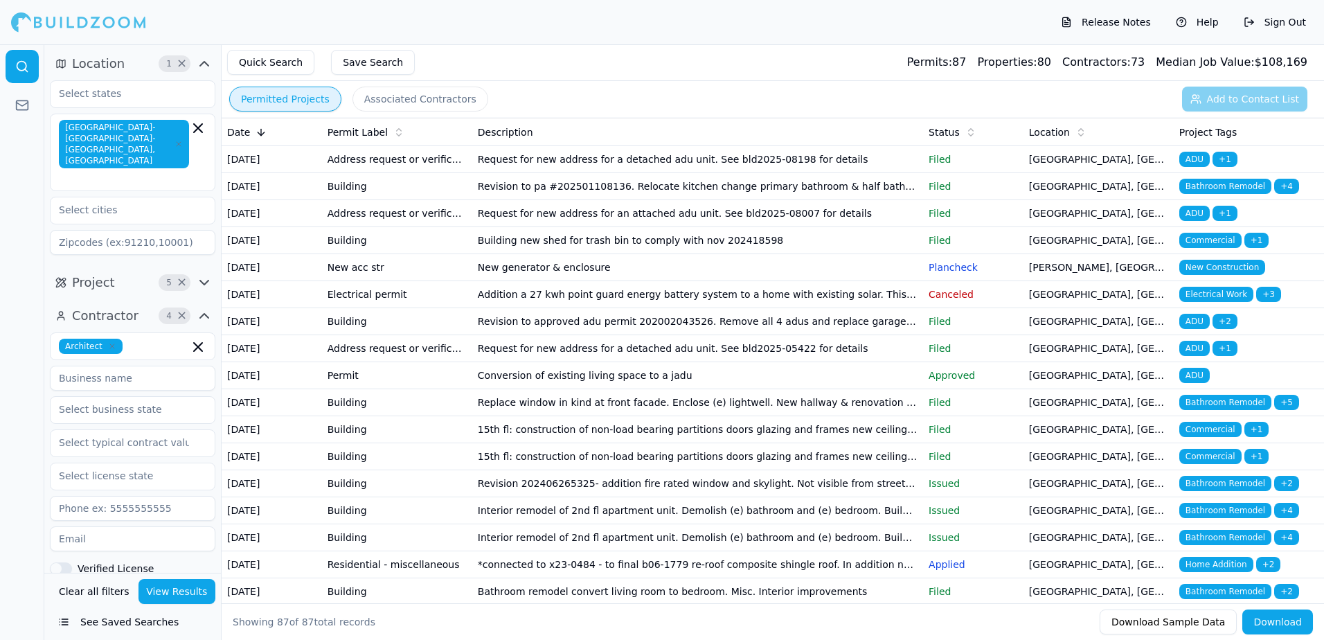
click at [1208, 410] on span "Bathroom Remodel" at bounding box center [1225, 402] width 92 height 15
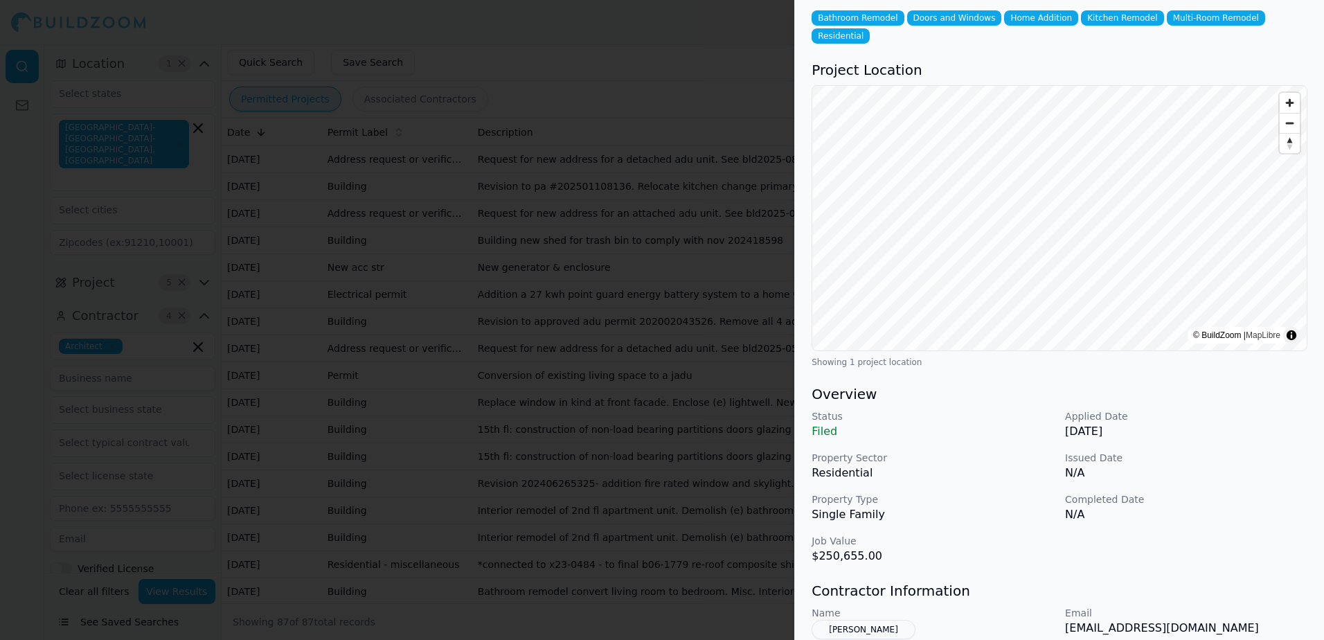
scroll to position [138, 0]
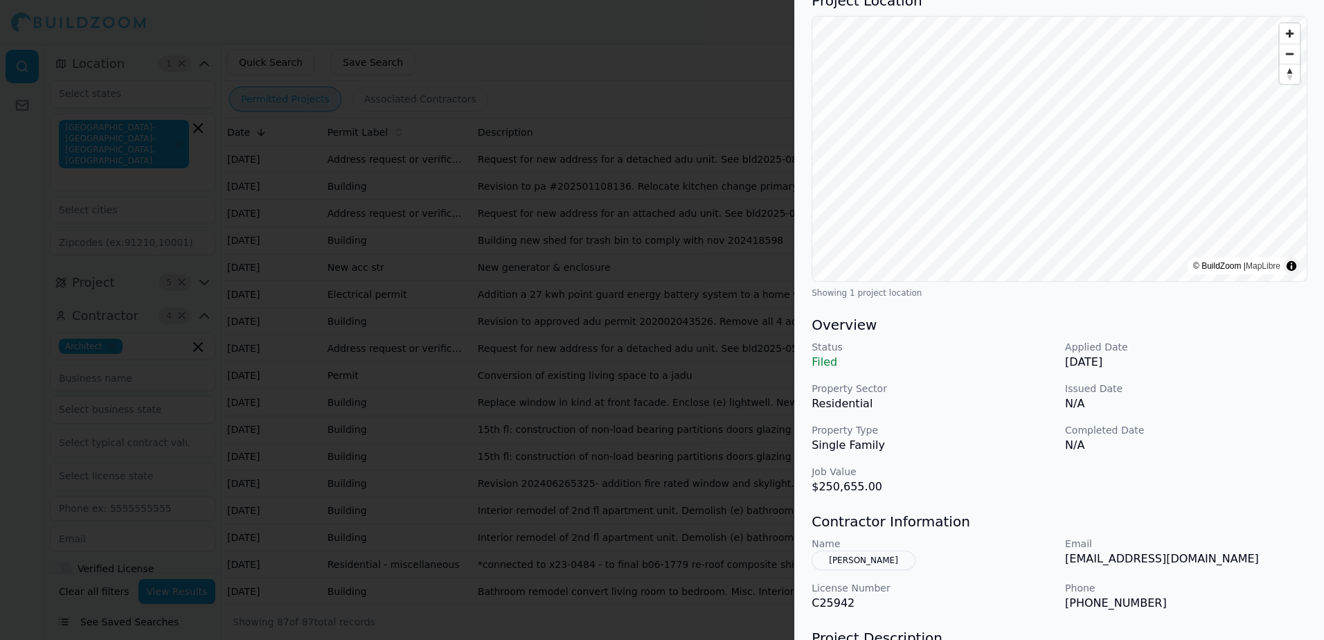
click at [866, 550] on button "[PERSON_NAME]" at bounding box center [864, 559] width 104 height 19
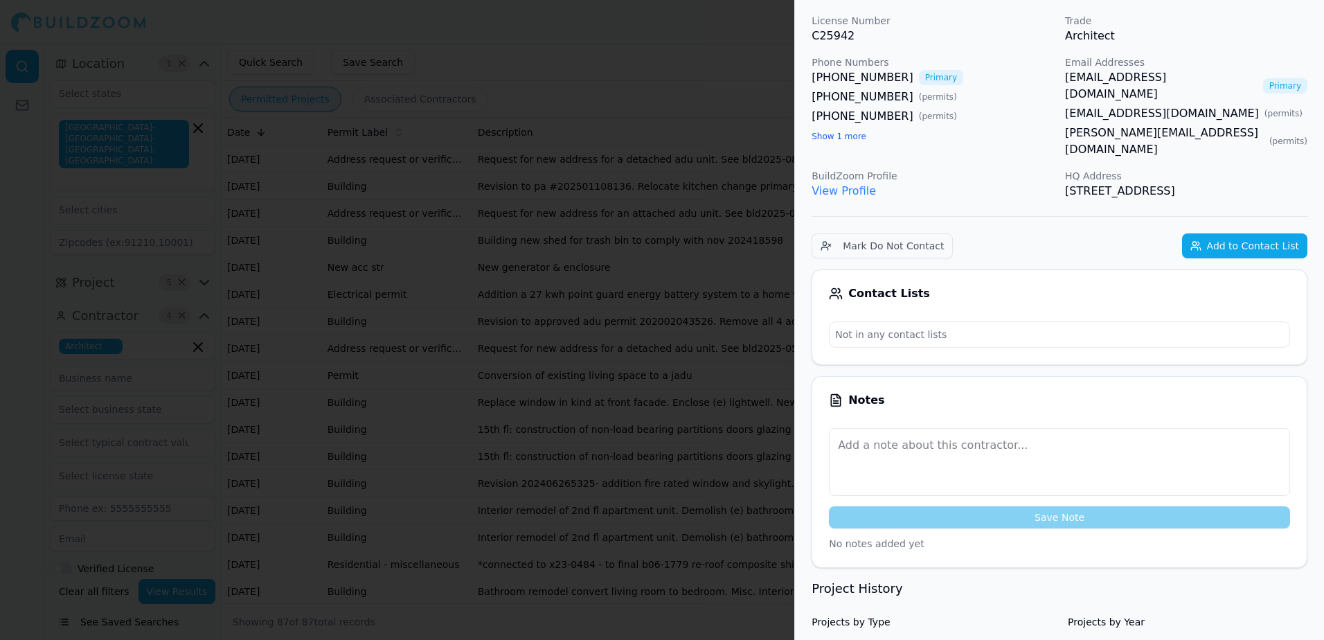
scroll to position [34, 0]
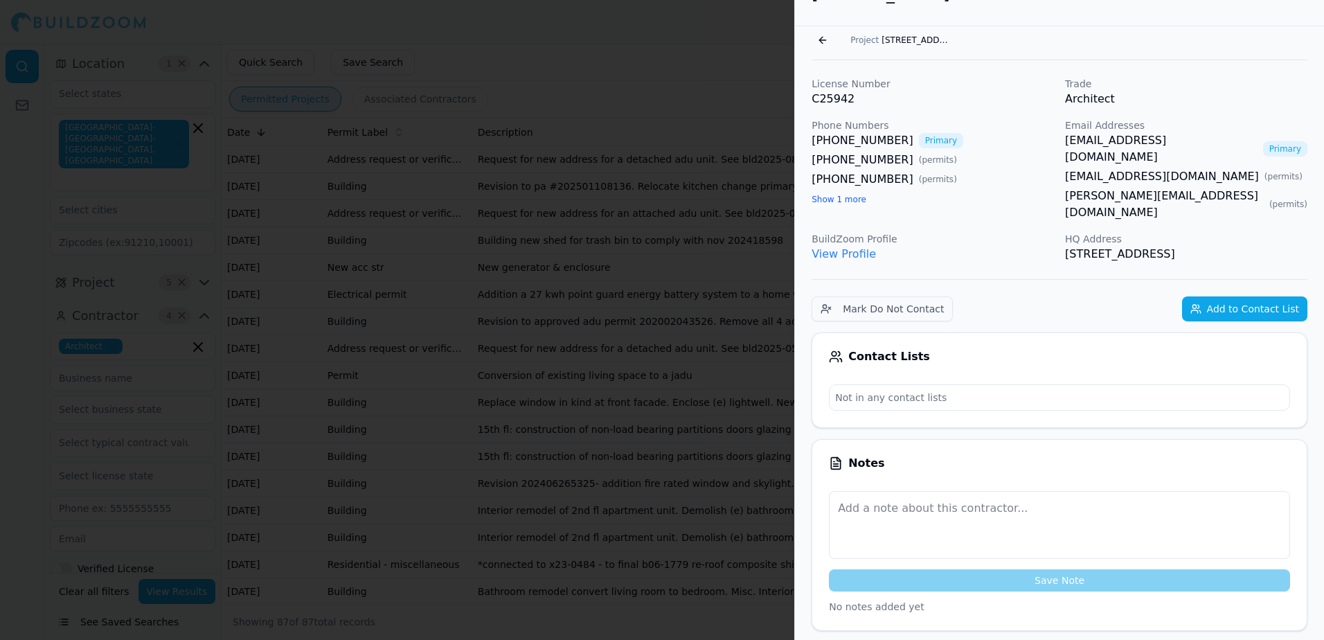
click at [1108, 138] on link "[EMAIL_ADDRESS][DOMAIN_NAME]" at bounding box center [1161, 148] width 192 height 33
click at [933, 35] on span "[STREET_ADDRESS][PERSON_NAME]" at bounding box center [915, 40] width 69 height 11
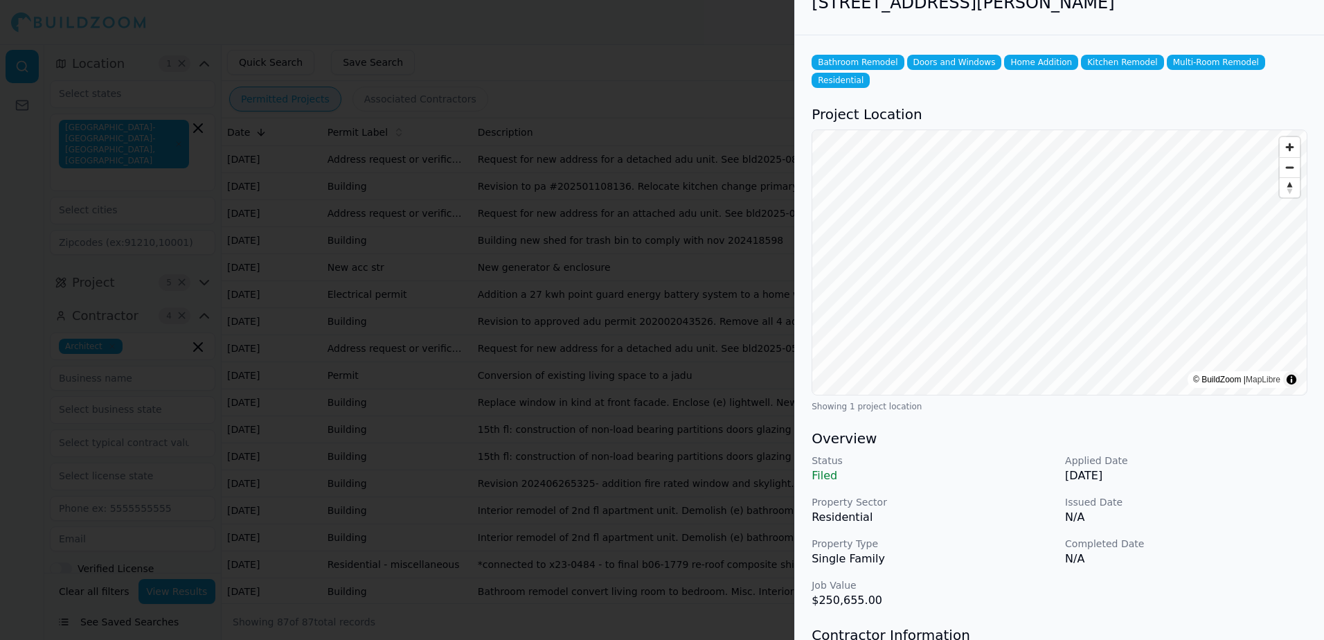
scroll to position [0, 0]
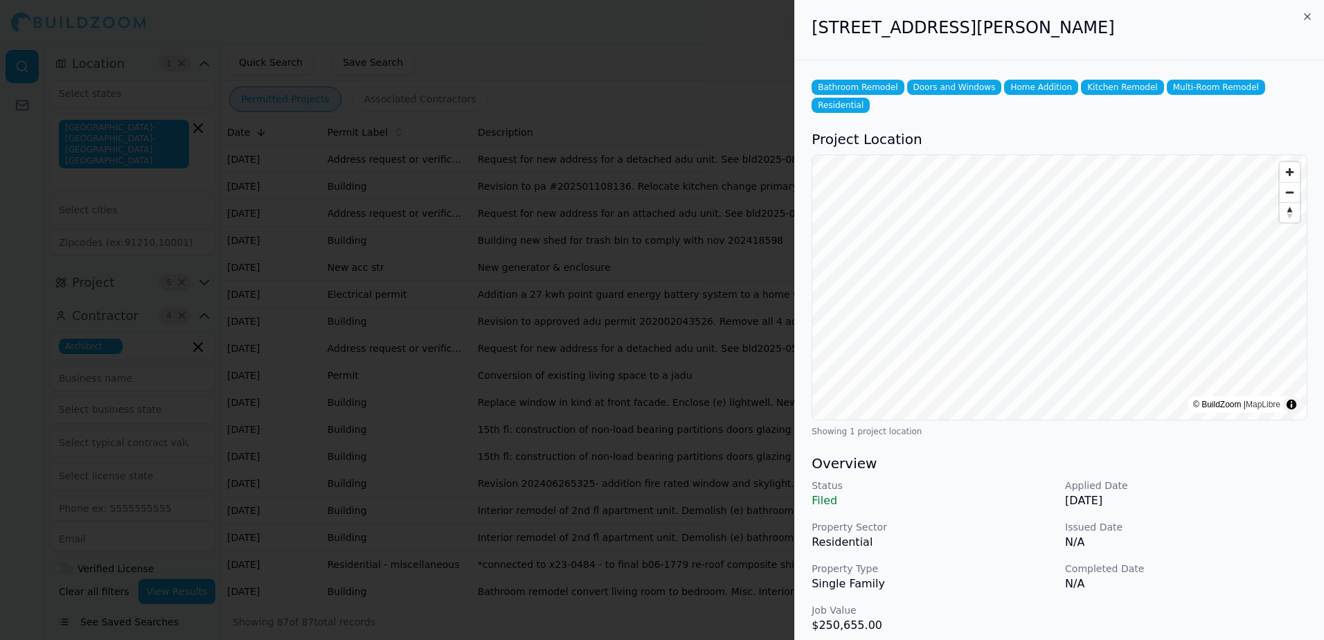
drag, startPoint x: 812, startPoint y: 24, endPoint x: 1123, endPoint y: 15, distance: 311.7
click at [1123, 15] on div "[STREET_ADDRESS][PERSON_NAME]" at bounding box center [1059, 30] width 529 height 60
copy h2 "[STREET_ADDRESS][PERSON_NAME]"
click at [800, 19] on div "[STREET_ADDRESS][PERSON_NAME]" at bounding box center [1059, 30] width 529 height 60
click at [761, 40] on div at bounding box center [662, 320] width 1324 height 640
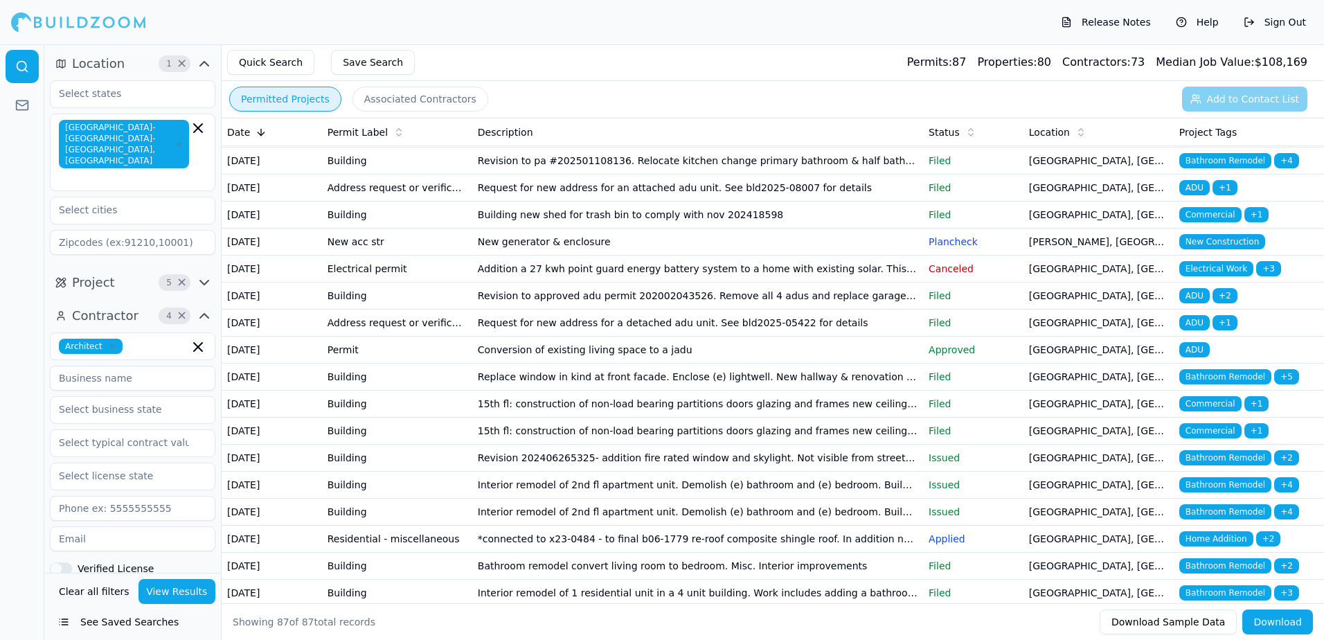
scroll to position [69, 0]
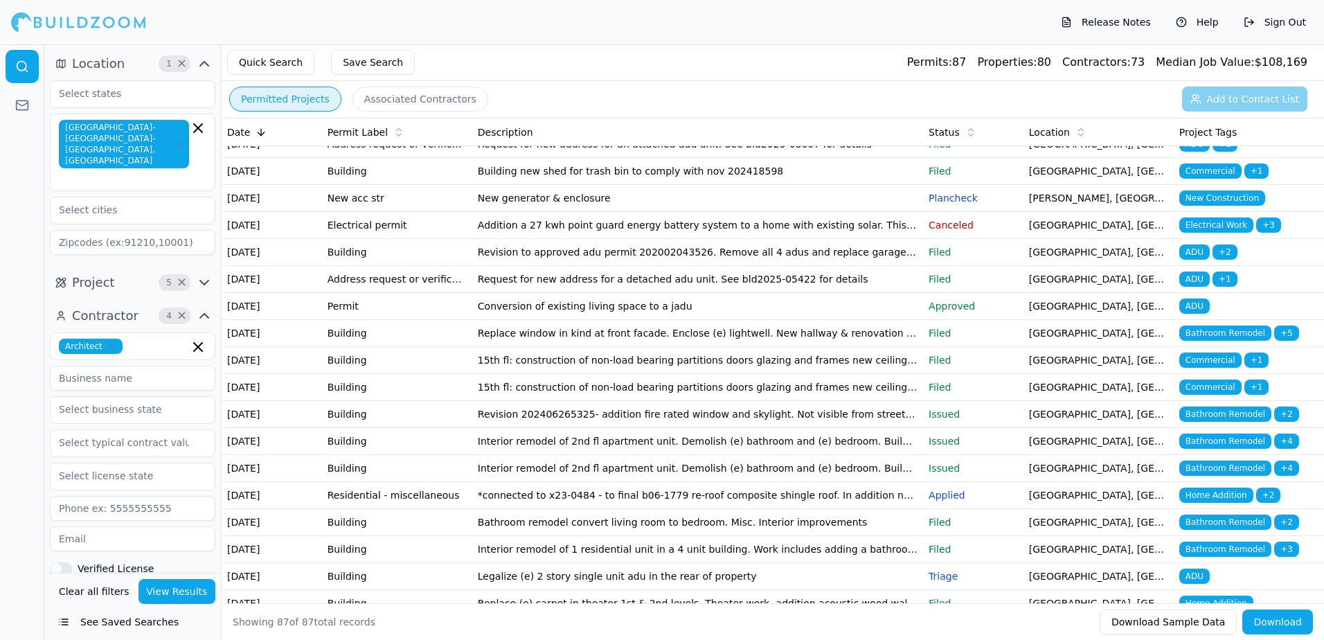
click at [1207, 422] on span "Bathroom Remodel" at bounding box center [1225, 413] width 92 height 15
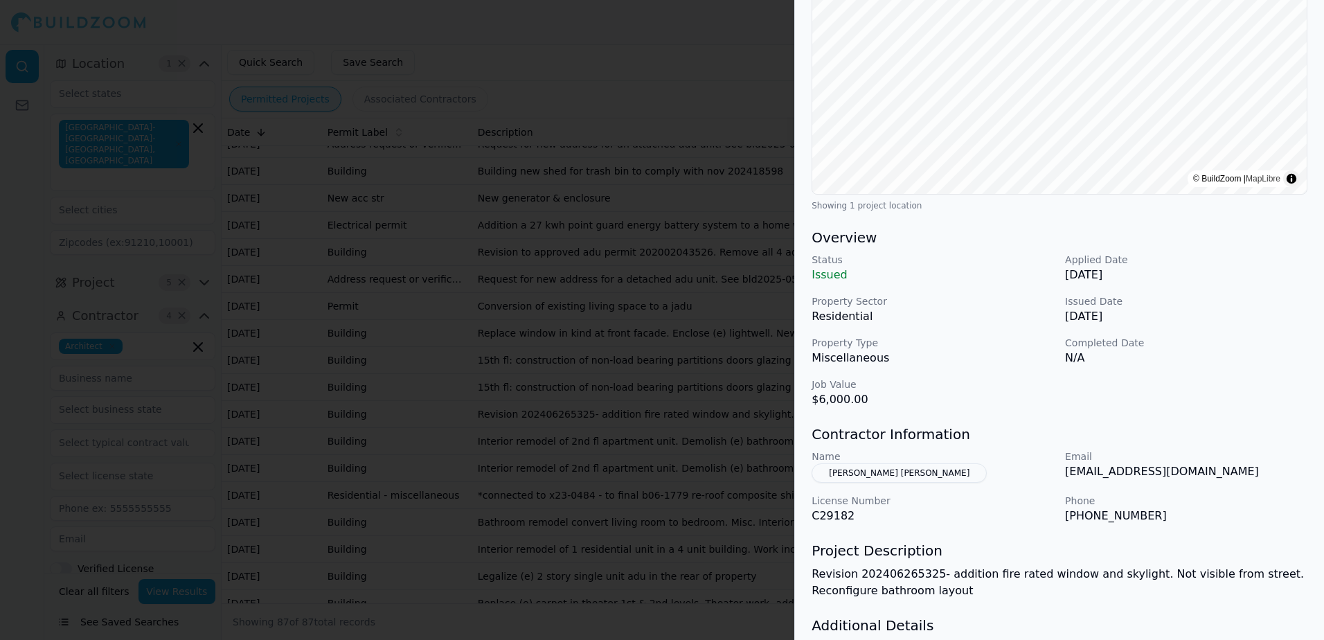
scroll to position [277, 0]
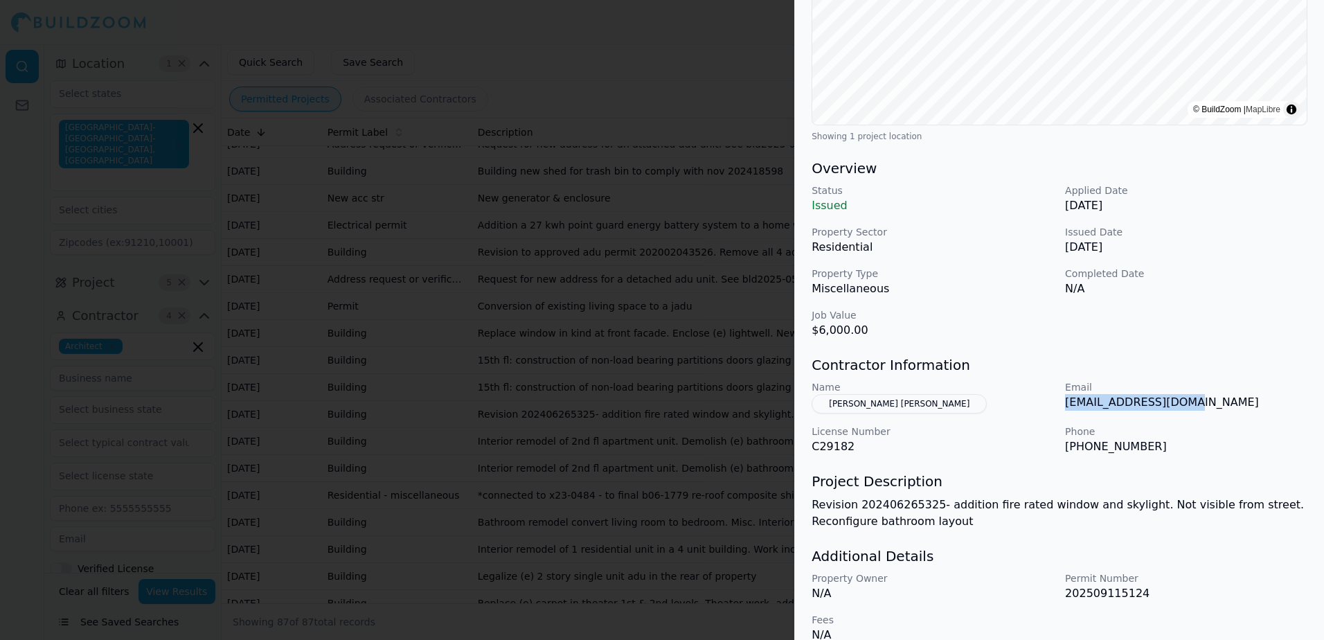
drag, startPoint x: 1066, startPoint y: 406, endPoint x: 1186, endPoint y: 400, distance: 119.9
click at [1186, 400] on p "[EMAIL_ADDRESS][DOMAIN_NAME]" at bounding box center [1186, 402] width 242 height 17
drag, startPoint x: 1186, startPoint y: 400, endPoint x: 1173, endPoint y: 407, distance: 14.9
copy p "[EMAIL_ADDRESS][DOMAIN_NAME]"
click at [753, 67] on div at bounding box center [662, 320] width 1324 height 640
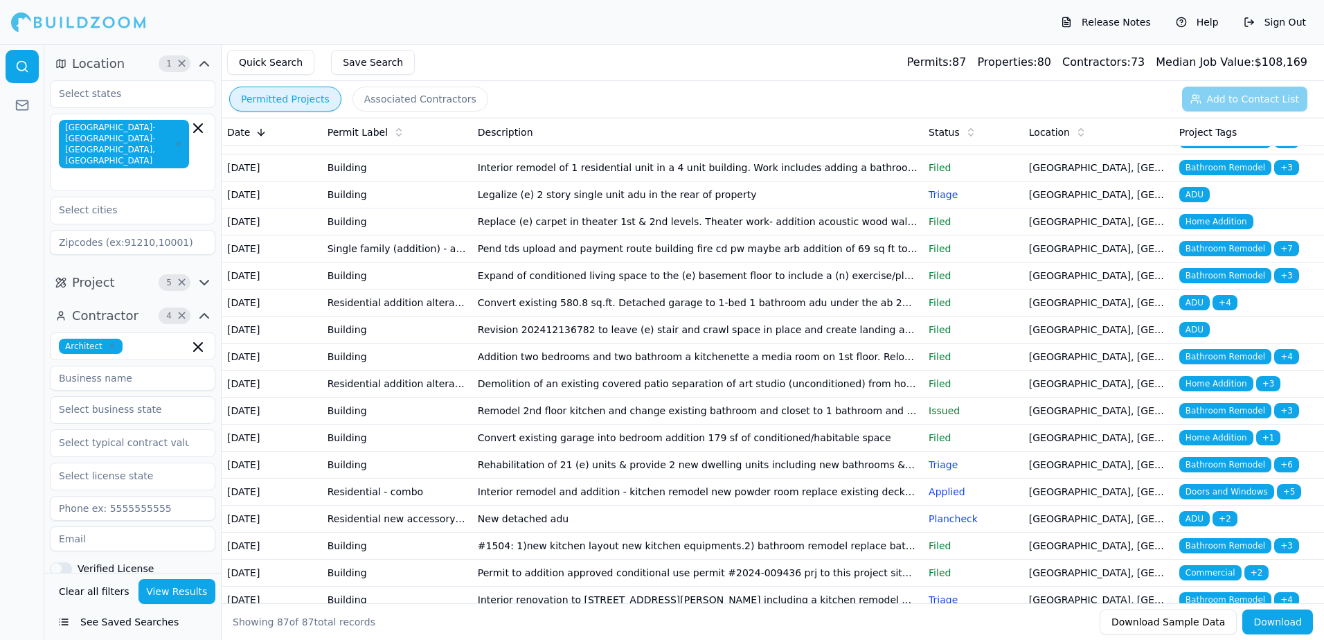
scroll to position [485, 0]
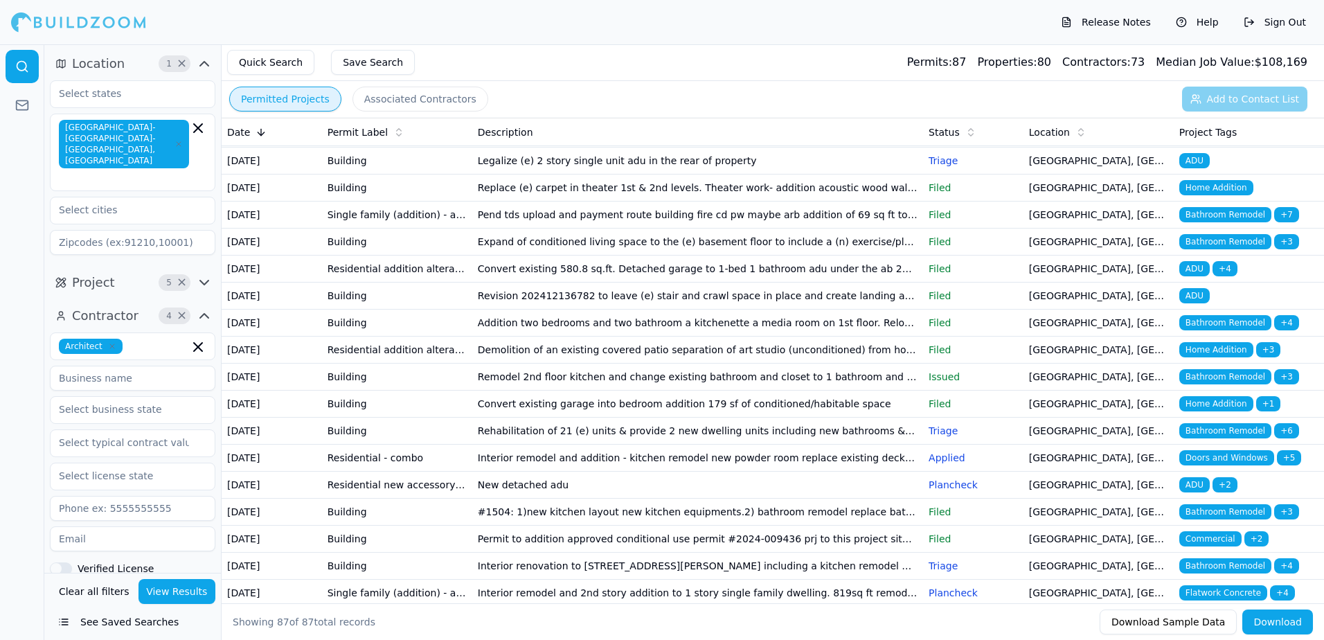
click at [1210, 114] on span "Bathroom Remodel" at bounding box center [1225, 106] width 92 height 15
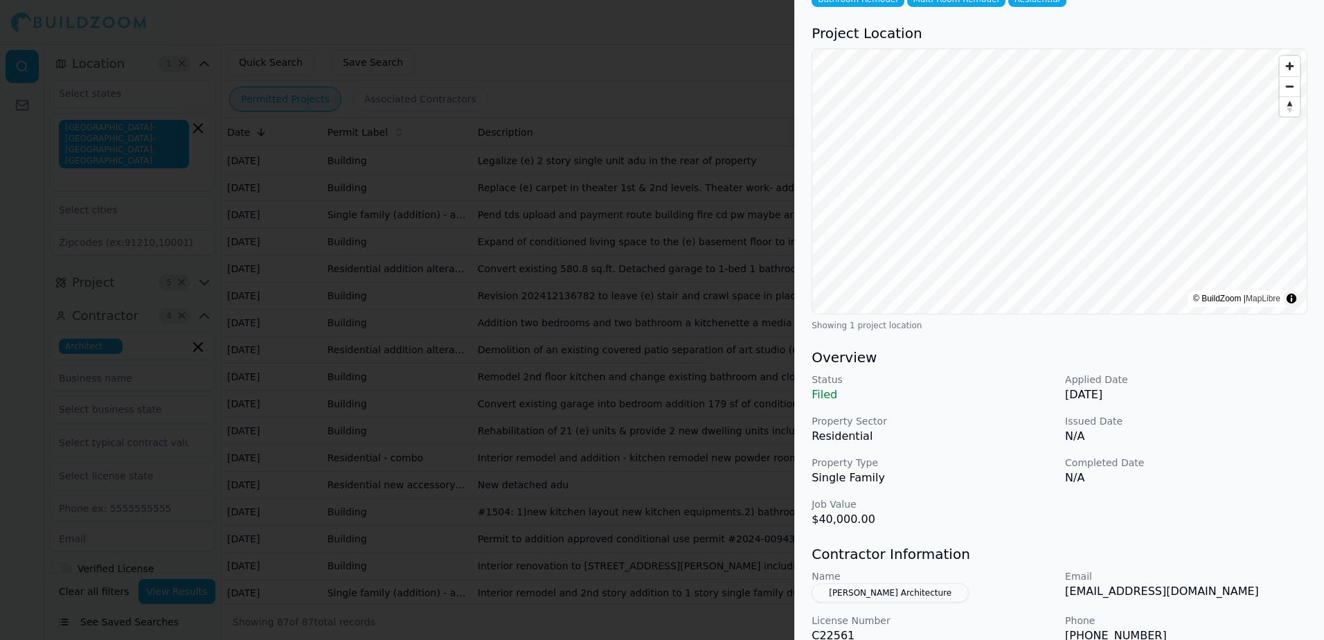
scroll to position [138, 0]
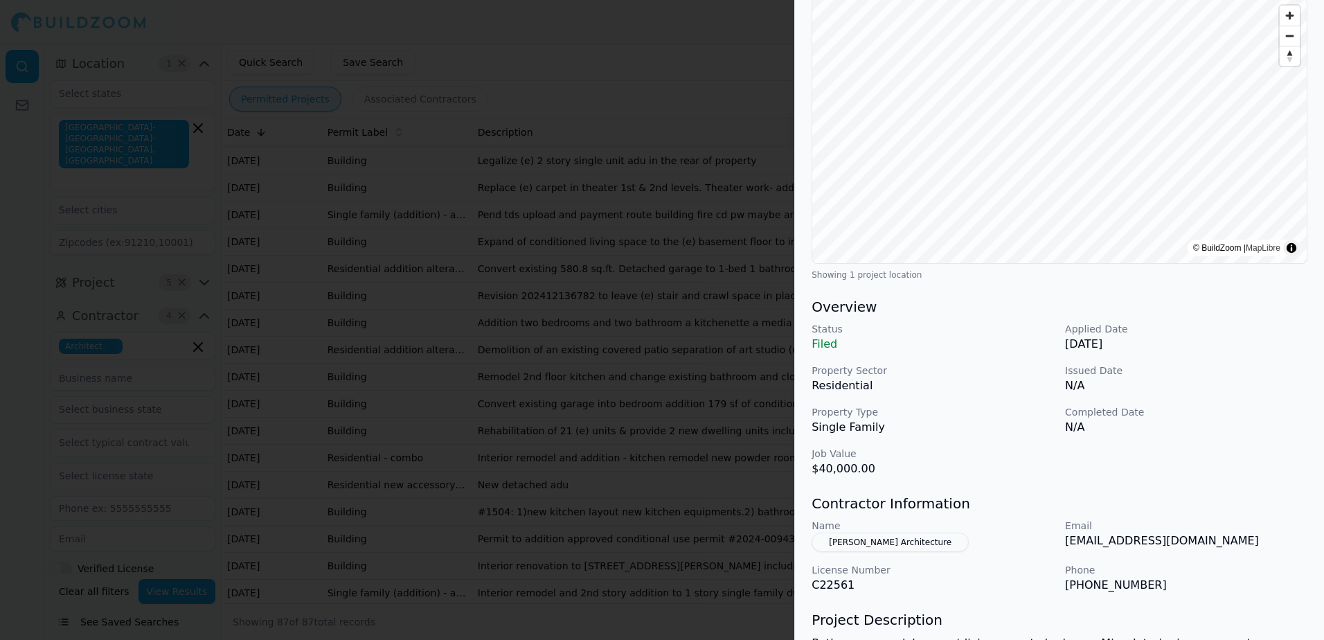
click at [913, 541] on button "[PERSON_NAME] Architecture" at bounding box center [890, 541] width 157 height 19
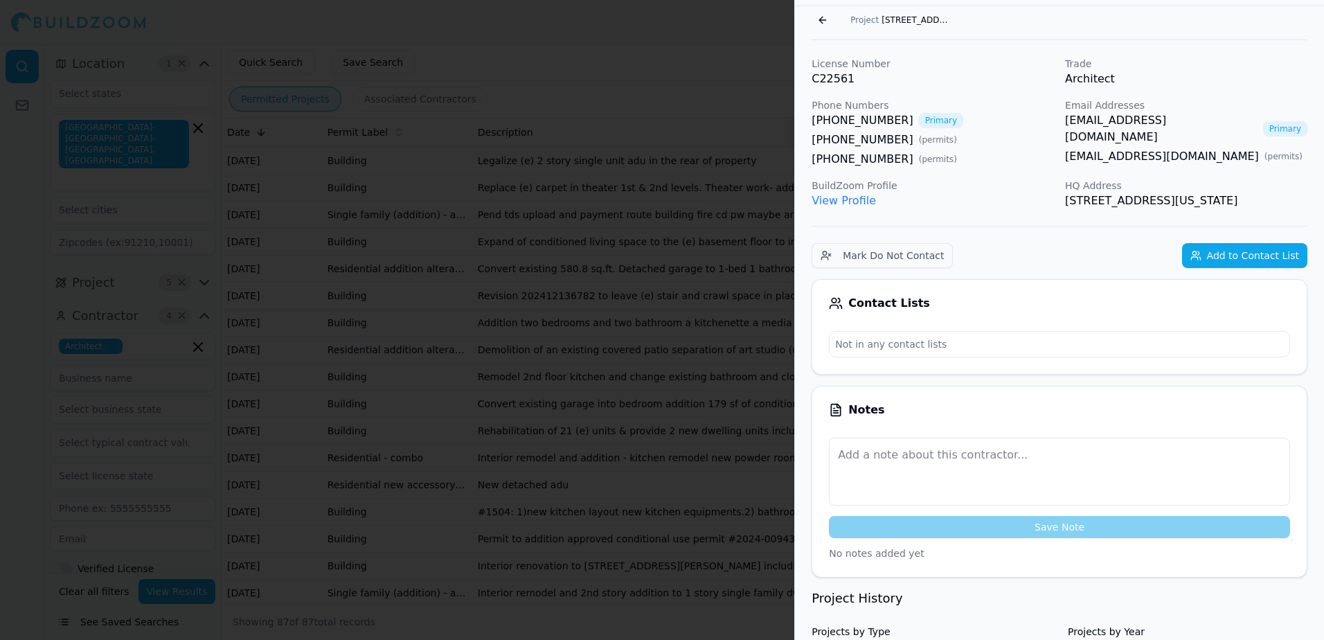
scroll to position [34, 0]
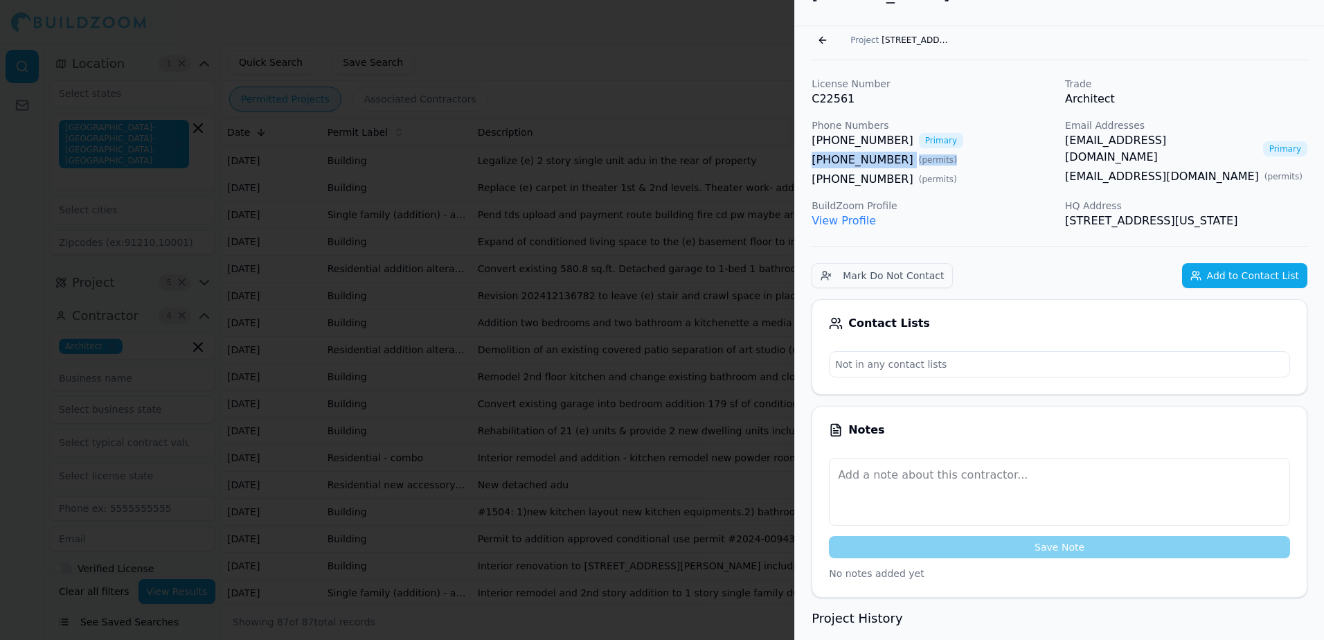
drag, startPoint x: 1057, startPoint y: 139, endPoint x: 1034, endPoint y: 162, distance: 32.8
click at [1034, 162] on div "License Number C22561 Trade Architect Phone Numbers [PHONE_NUMBER] Primary [PHO…" at bounding box center [1060, 153] width 496 height 152
drag, startPoint x: 1034, startPoint y: 162, endPoint x: 1019, endPoint y: 186, distance: 28.3
click at [1019, 186] on div "[PHONE_NUMBER] ( permits )" at bounding box center [933, 179] width 242 height 17
click at [840, 218] on link "View Profile" at bounding box center [844, 220] width 64 height 13
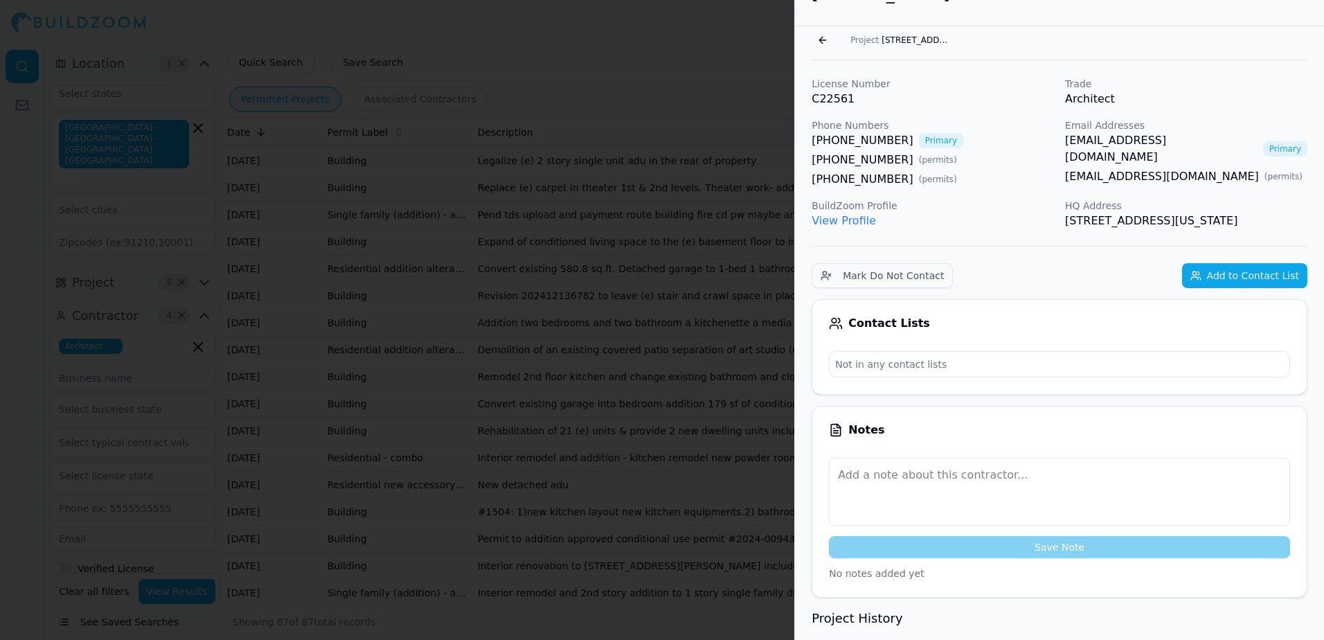
click at [1140, 141] on link "[EMAIL_ADDRESS][DOMAIN_NAME]" at bounding box center [1161, 148] width 192 height 33
click at [818, 34] on button "Go back" at bounding box center [823, 40] width 22 height 22
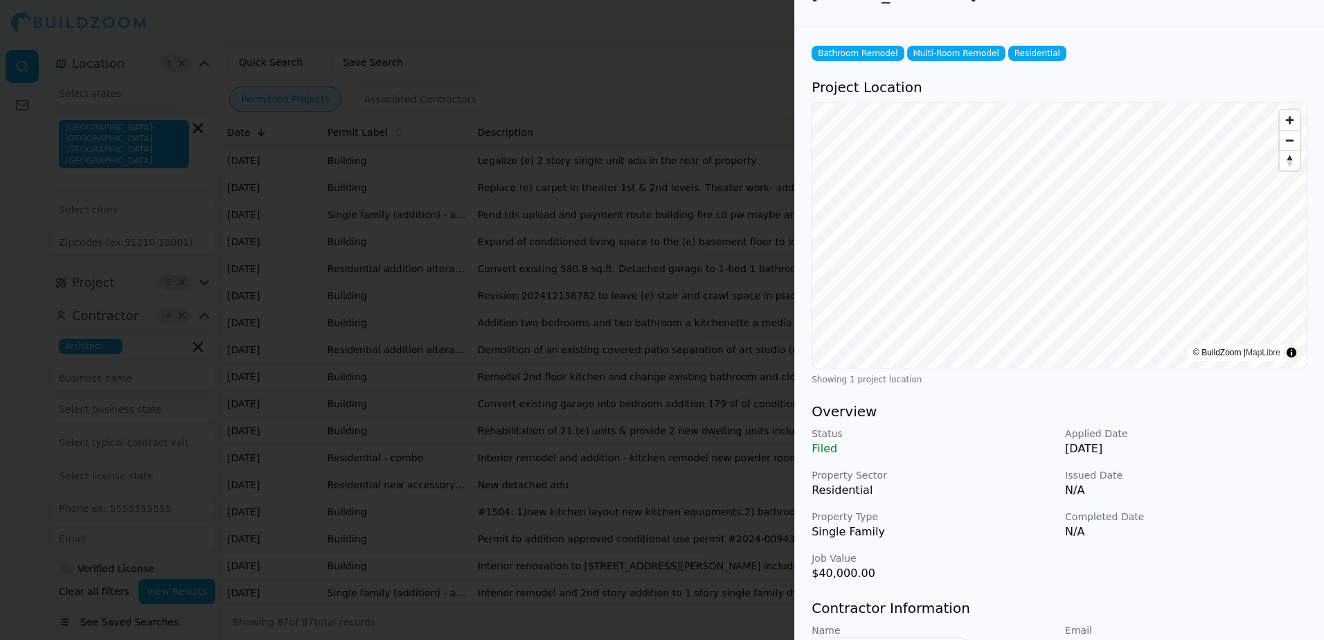
scroll to position [172, 0]
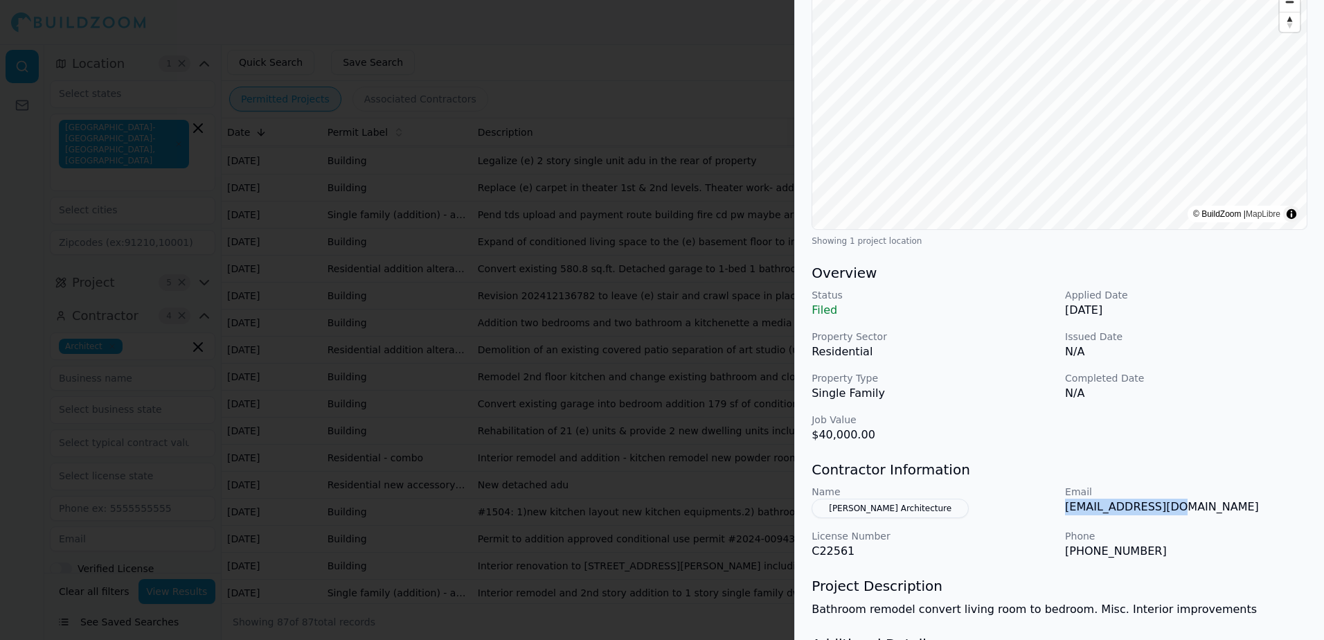
drag, startPoint x: 1162, startPoint y: 508, endPoint x: 1065, endPoint y: 506, distance: 97.0
click at [1065, 506] on p "[EMAIL_ADDRESS][DOMAIN_NAME]" at bounding box center [1186, 507] width 242 height 17
drag, startPoint x: 1065, startPoint y: 506, endPoint x: 1119, endPoint y: 509, distance: 54.1
copy p "[EMAIL_ADDRESS][DOMAIN_NAME]"
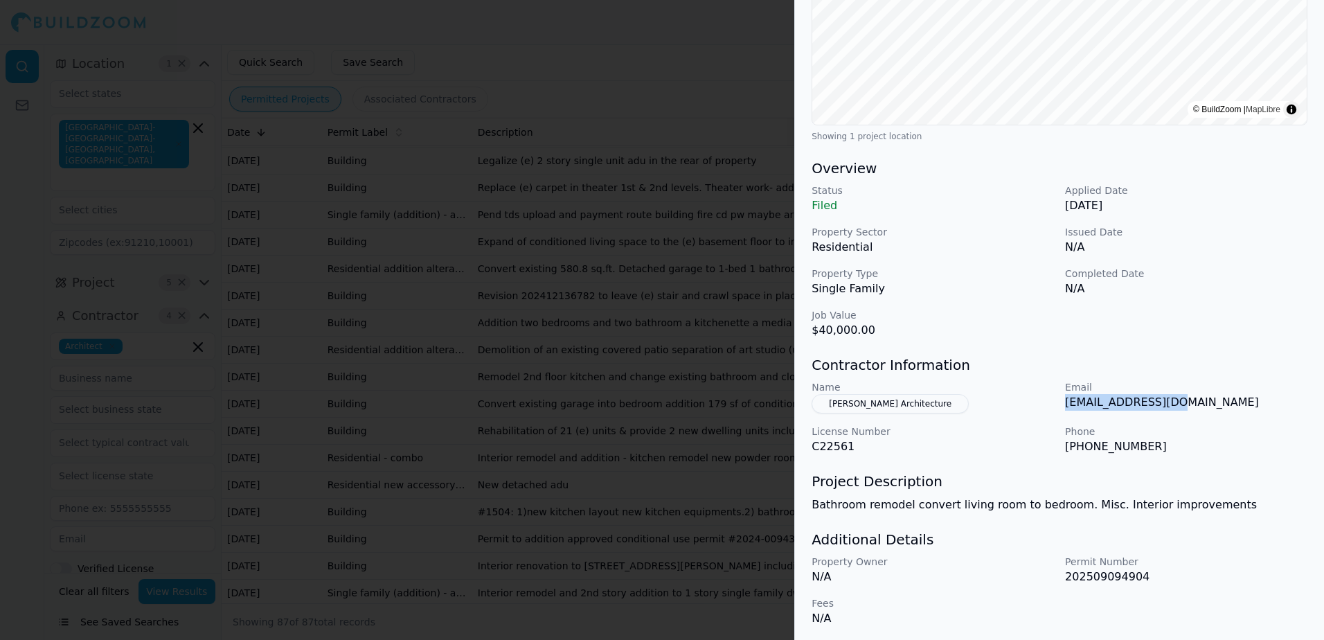
scroll to position [0, 0]
